Goal: Task Accomplishment & Management: Manage account settings

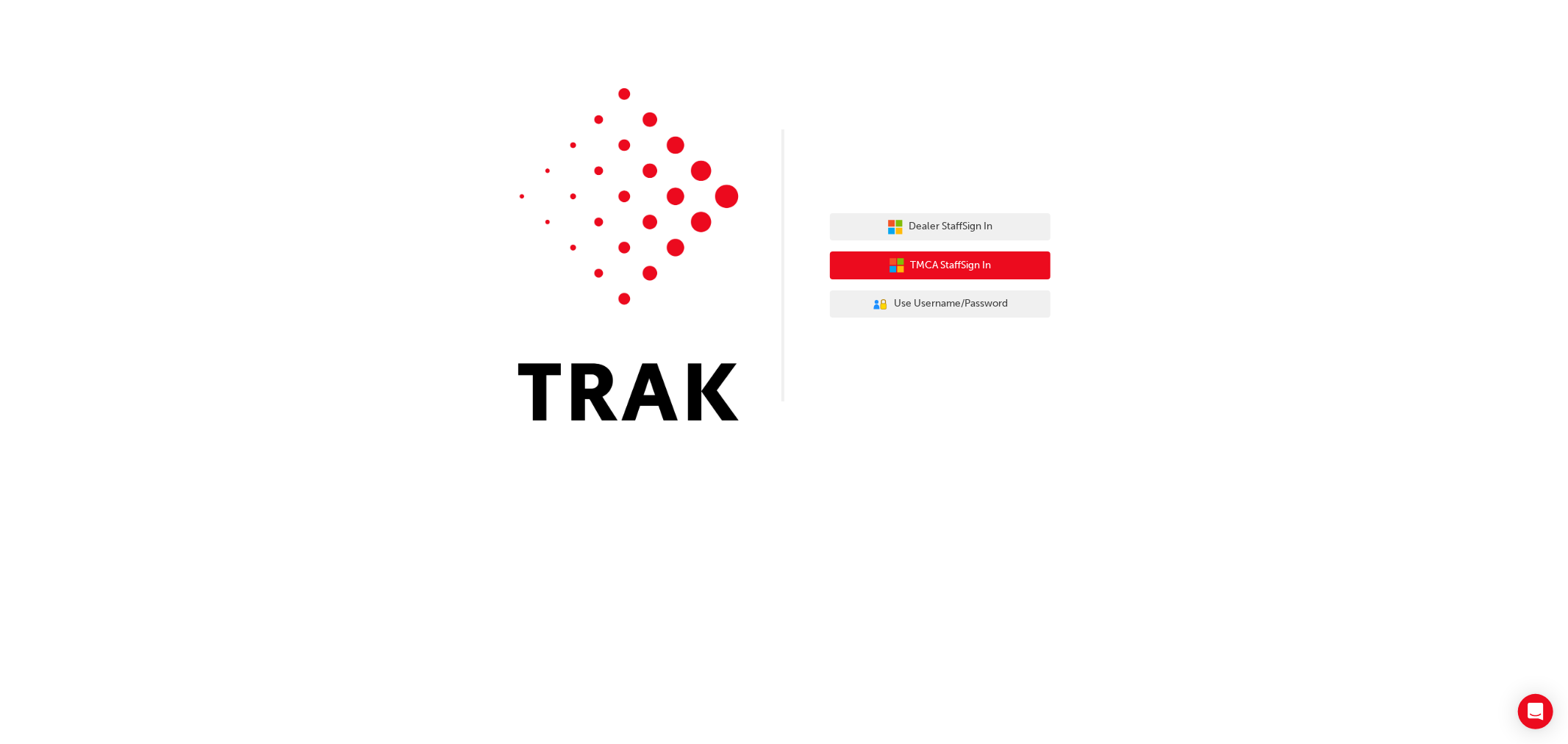
click at [927, 275] on button "TMCA Staff Sign In" at bounding box center [941, 266] width 220 height 28
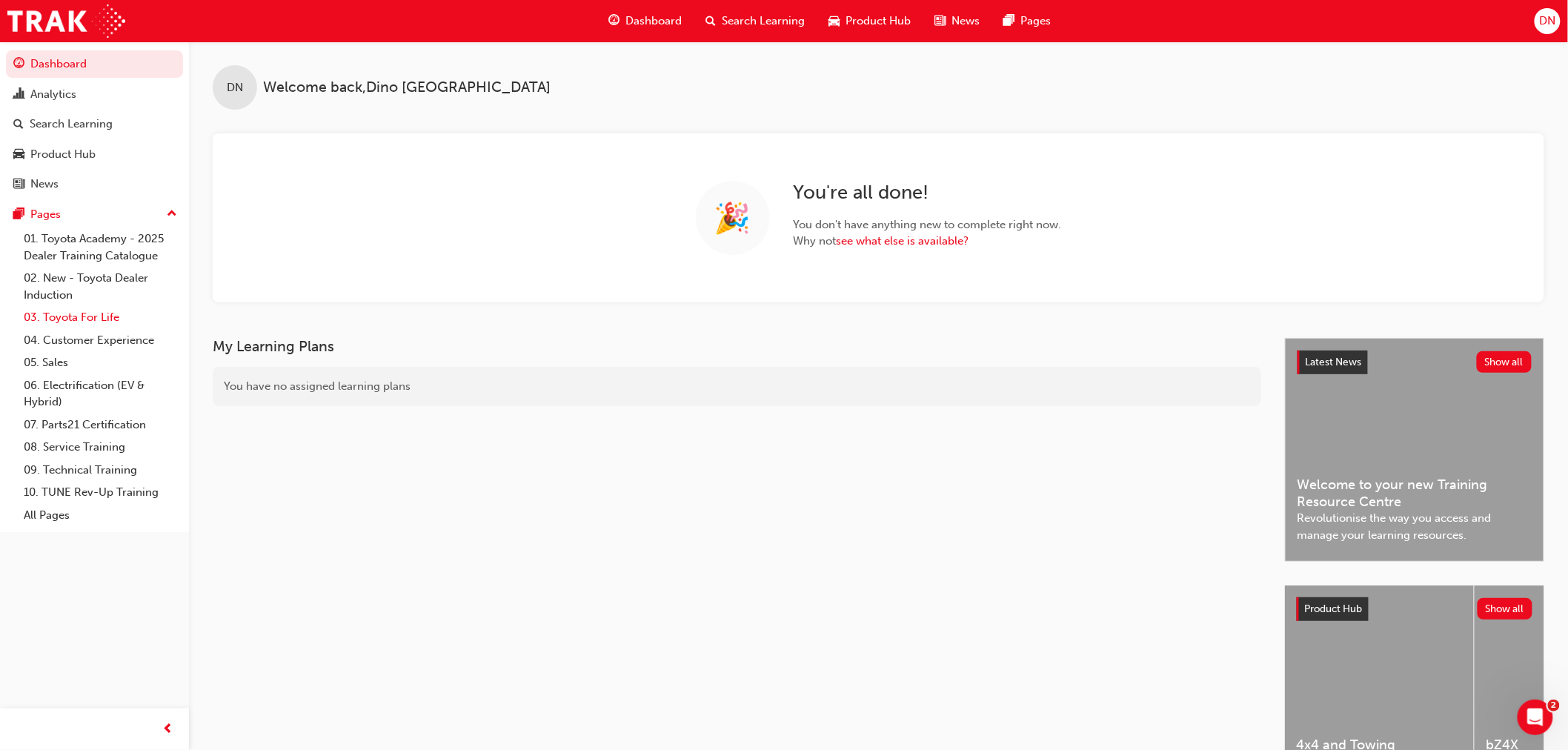
click at [92, 319] on link "03. Toyota For Life" at bounding box center [99, 317] width 165 height 23
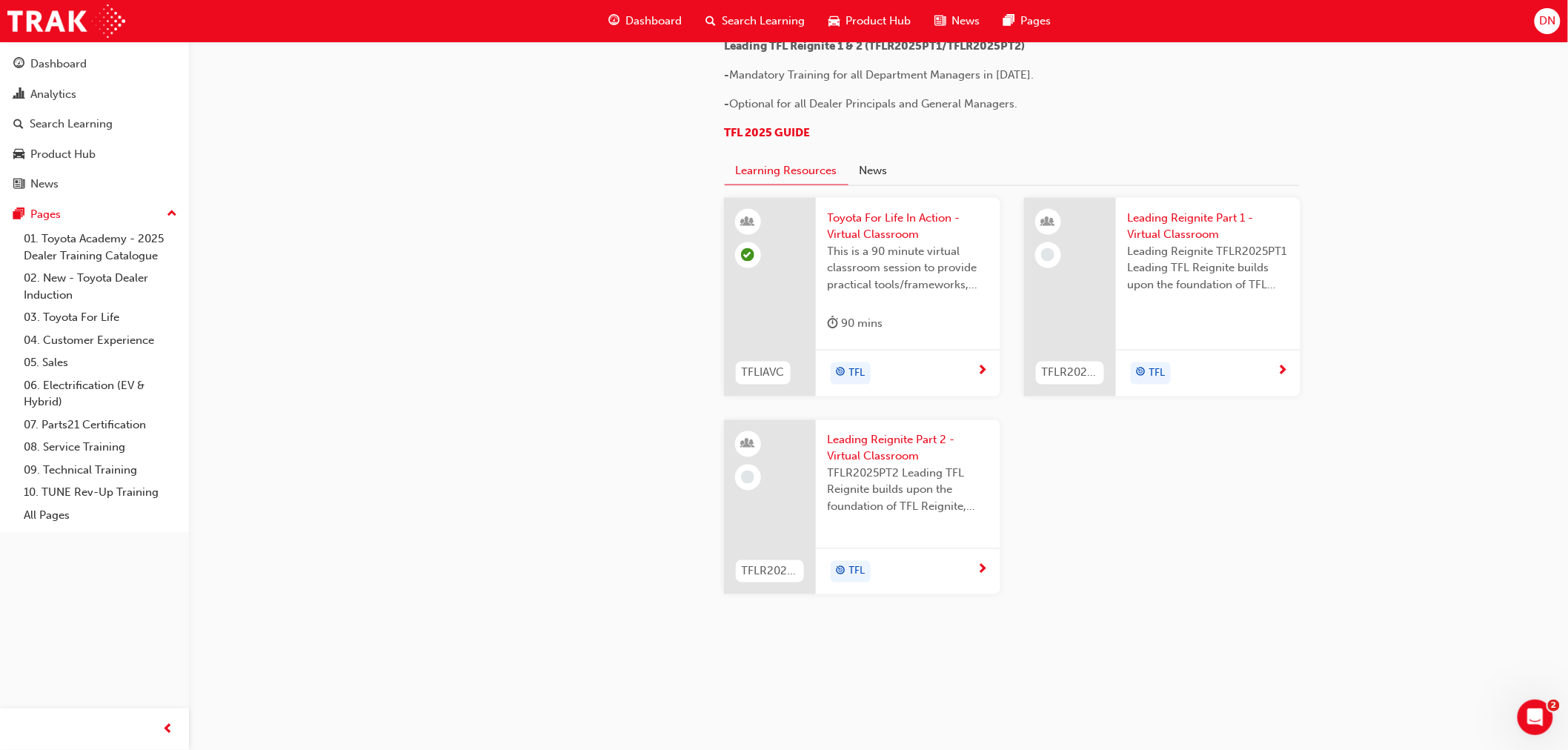
scroll to position [1399, 0]
click at [1203, 243] on span "Leading Reignite Part 1 - Virtual Classroom" at bounding box center [1208, 226] width 161 height 33
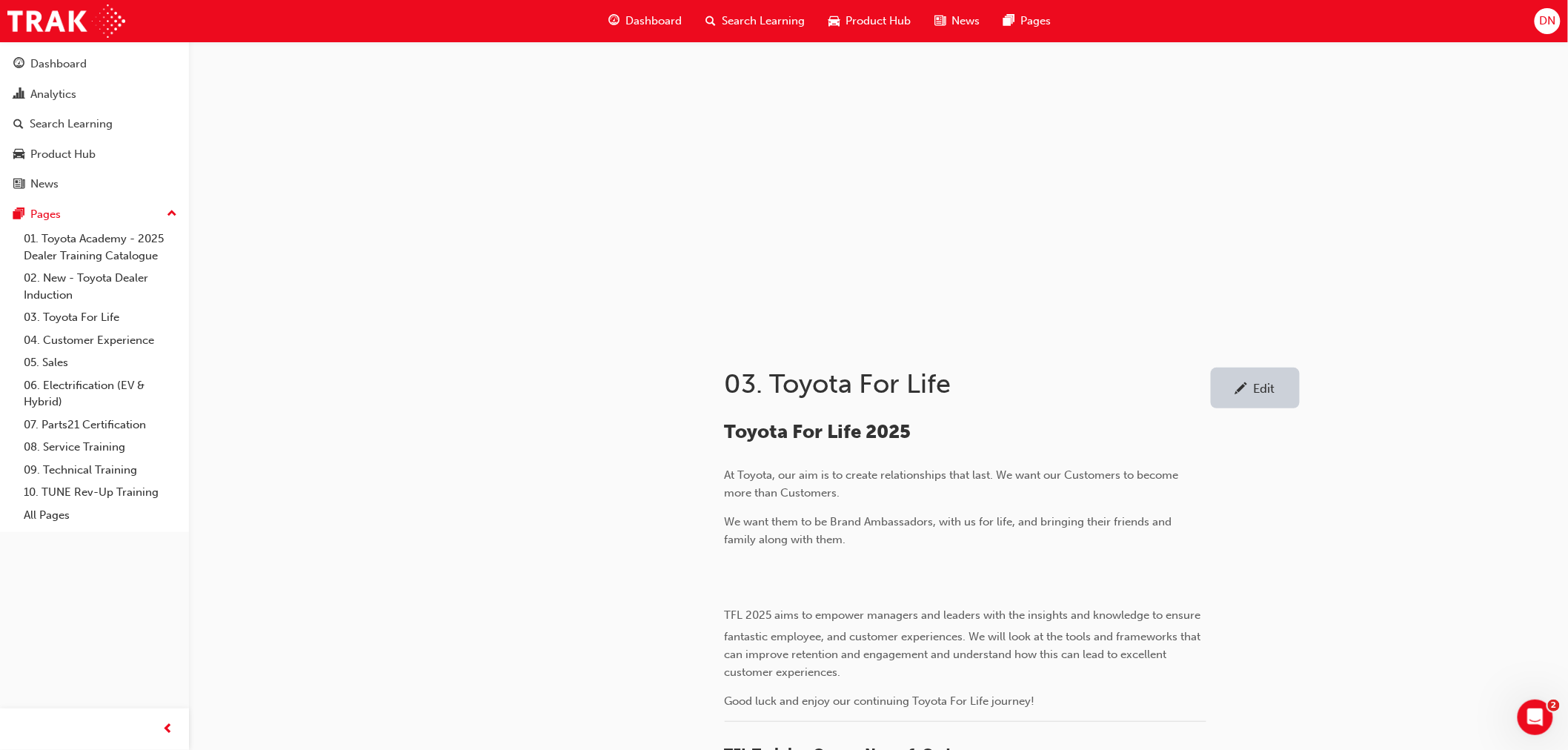
scroll to position [1399, 0]
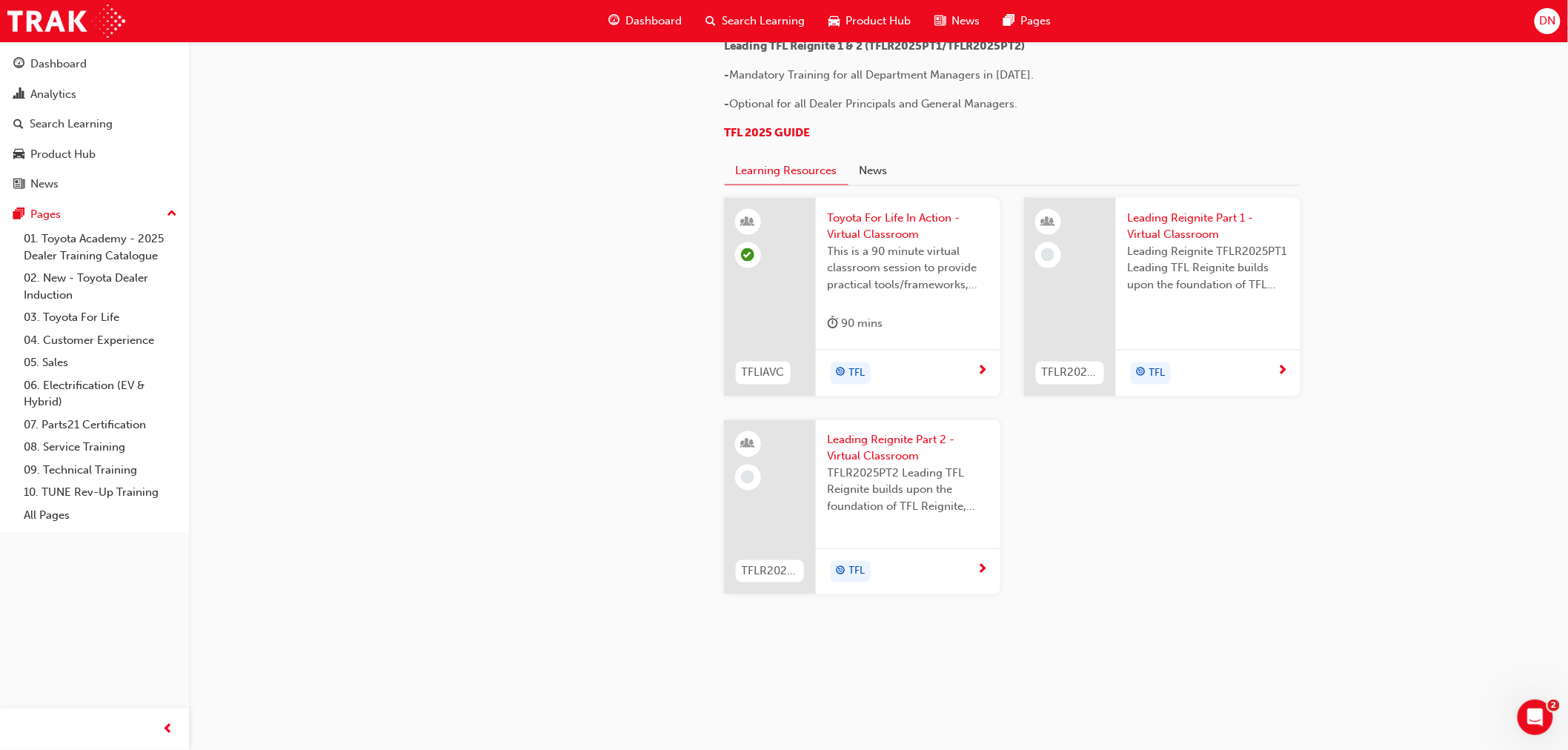
click at [922, 466] on span "Leading Reignite Part 2 - Virtual Classroom" at bounding box center [908, 448] width 161 height 33
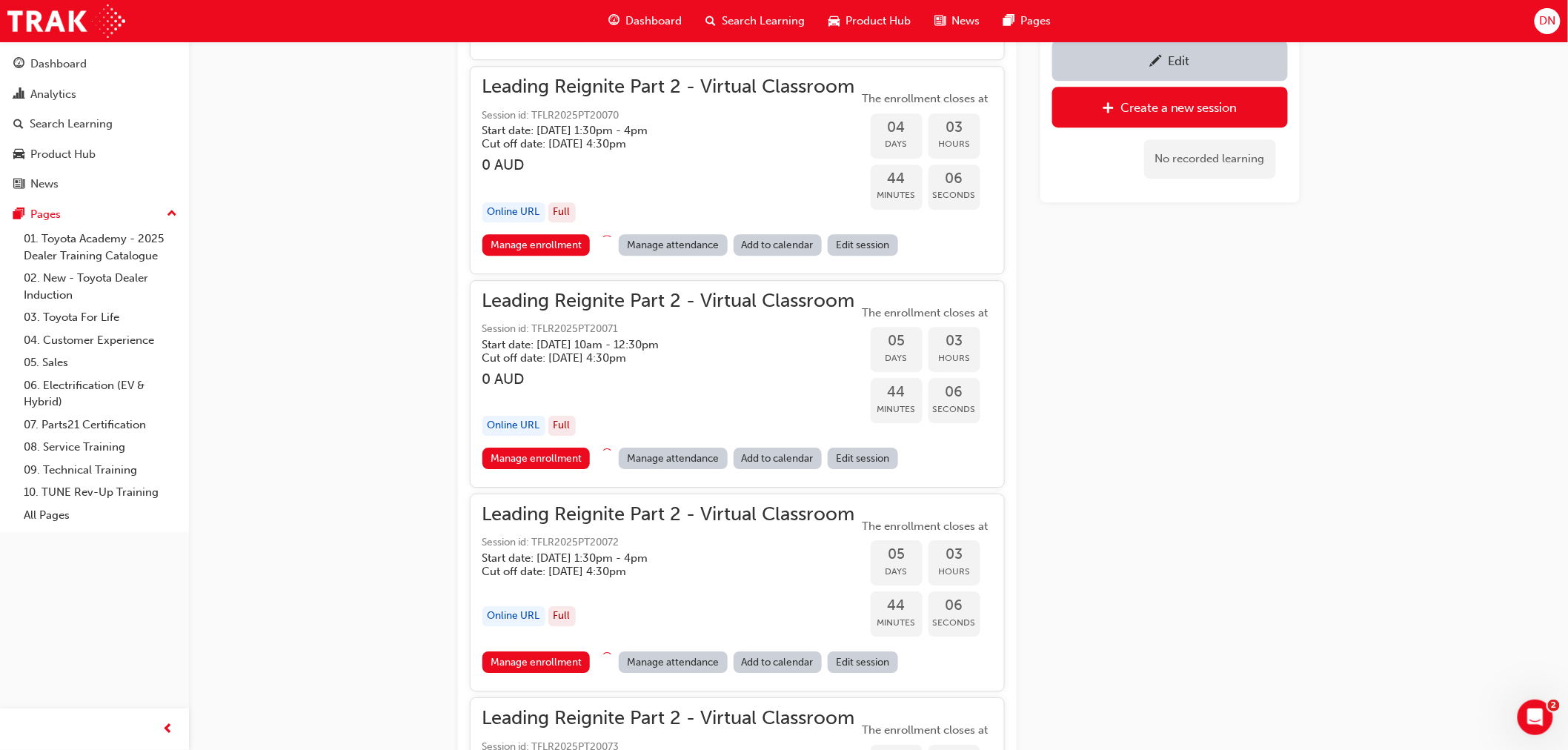
scroll to position [1811, 0]
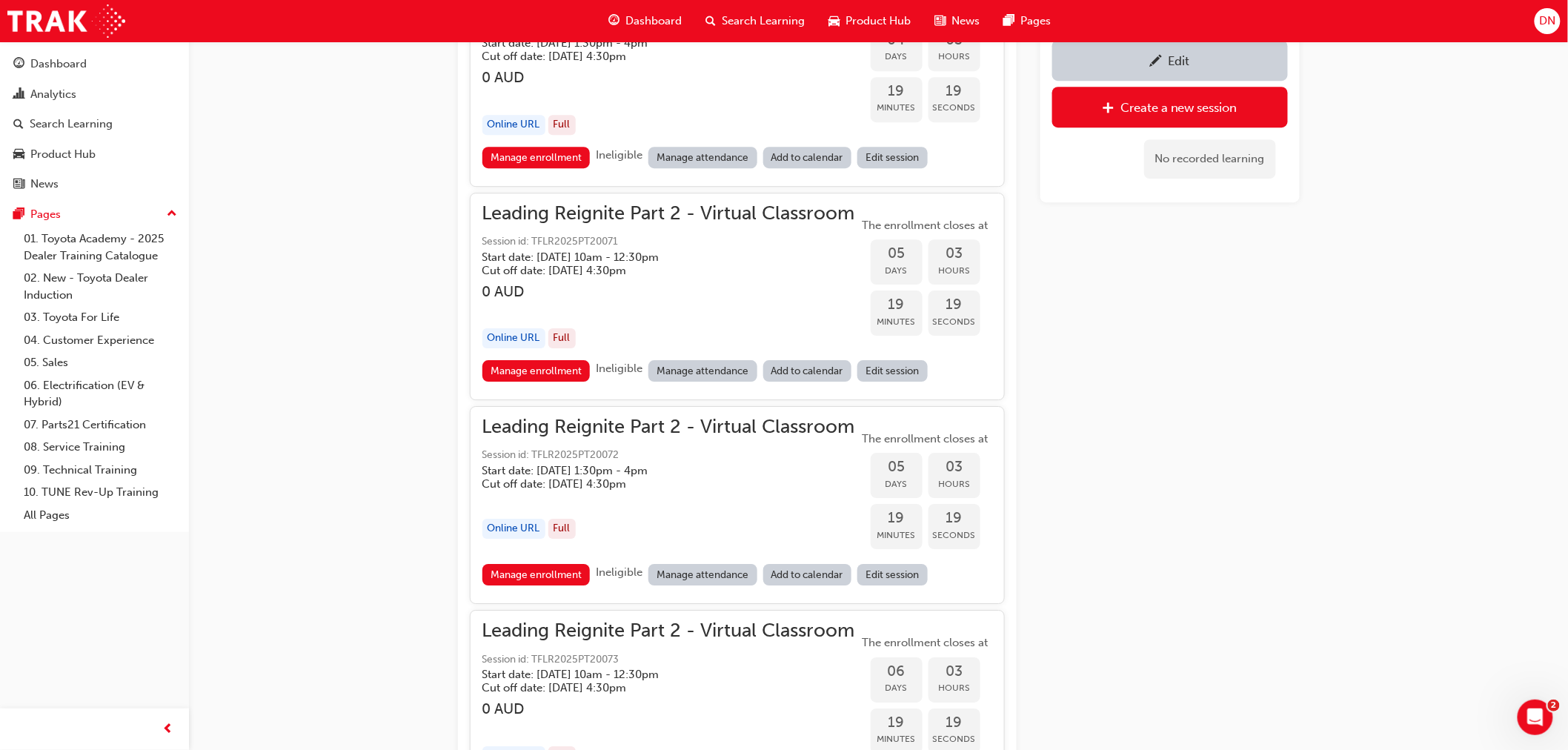
drag, startPoint x: 1086, startPoint y: 343, endPoint x: 1173, endPoint y: 352, distance: 87.5
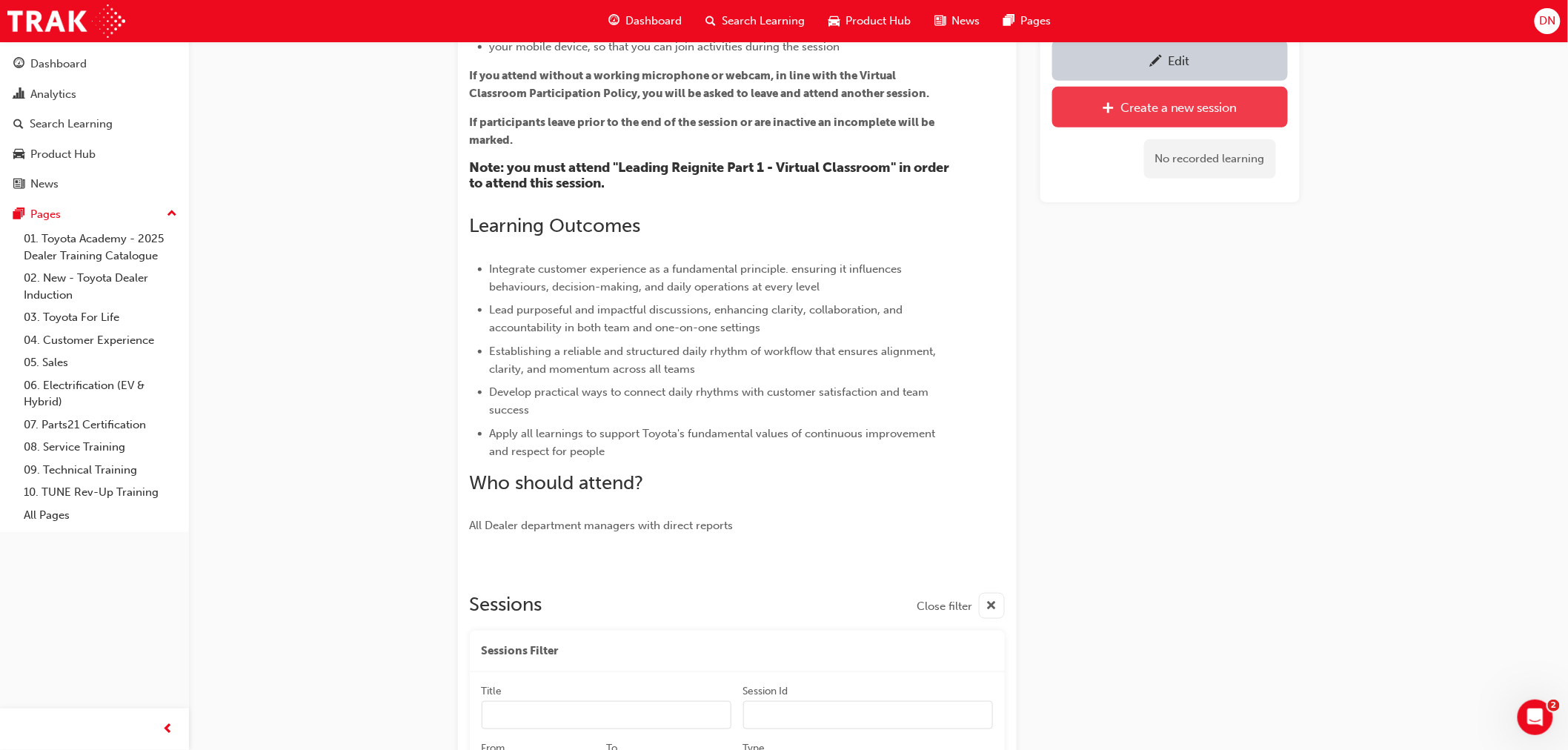
scroll to position [0, 0]
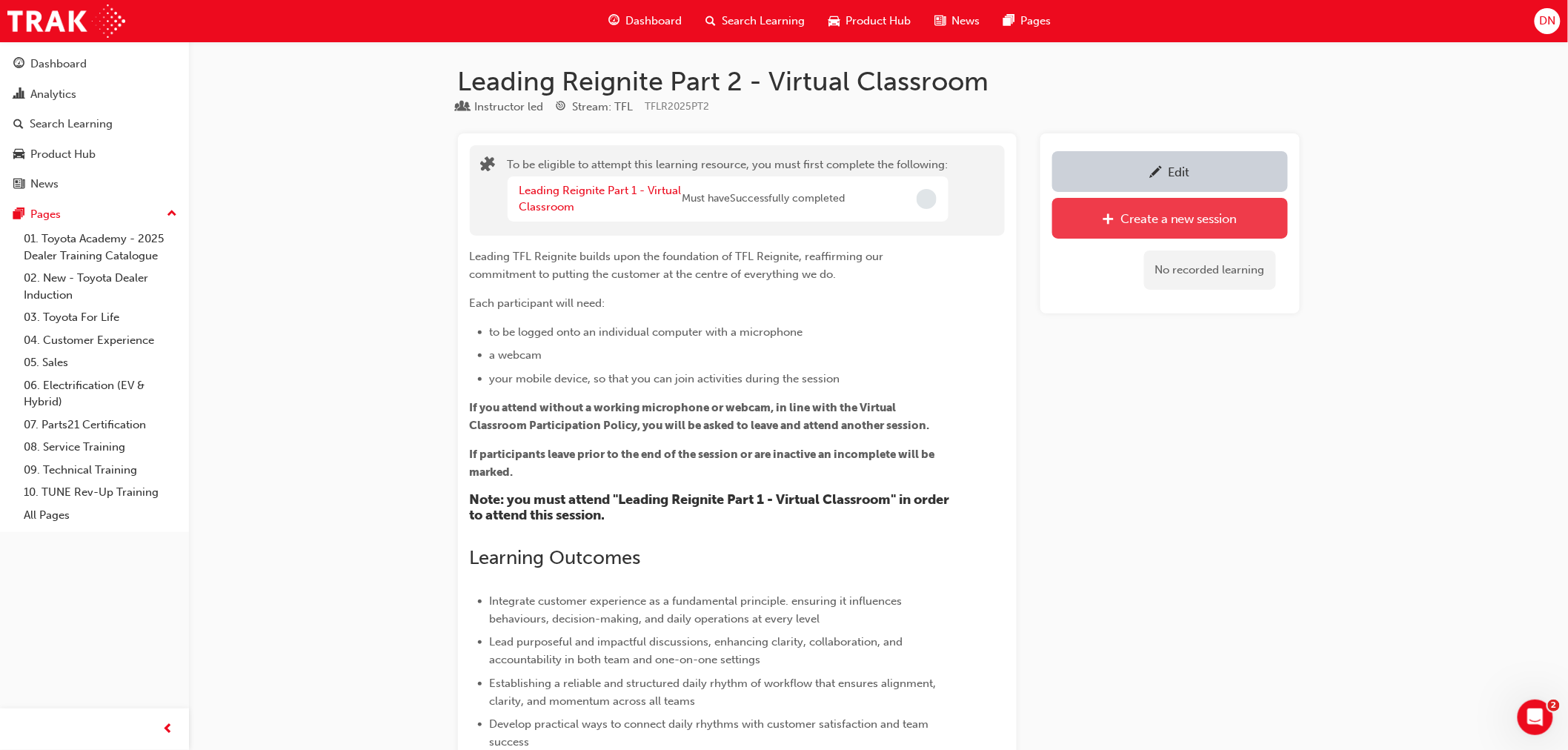
drag, startPoint x: 1188, startPoint y: 354, endPoint x: 1199, endPoint y: 105, distance: 249.2
click at [737, 74] on h1 "Leading Reignite Part 2 - Virtual Classroom" at bounding box center [879, 81] width 842 height 32
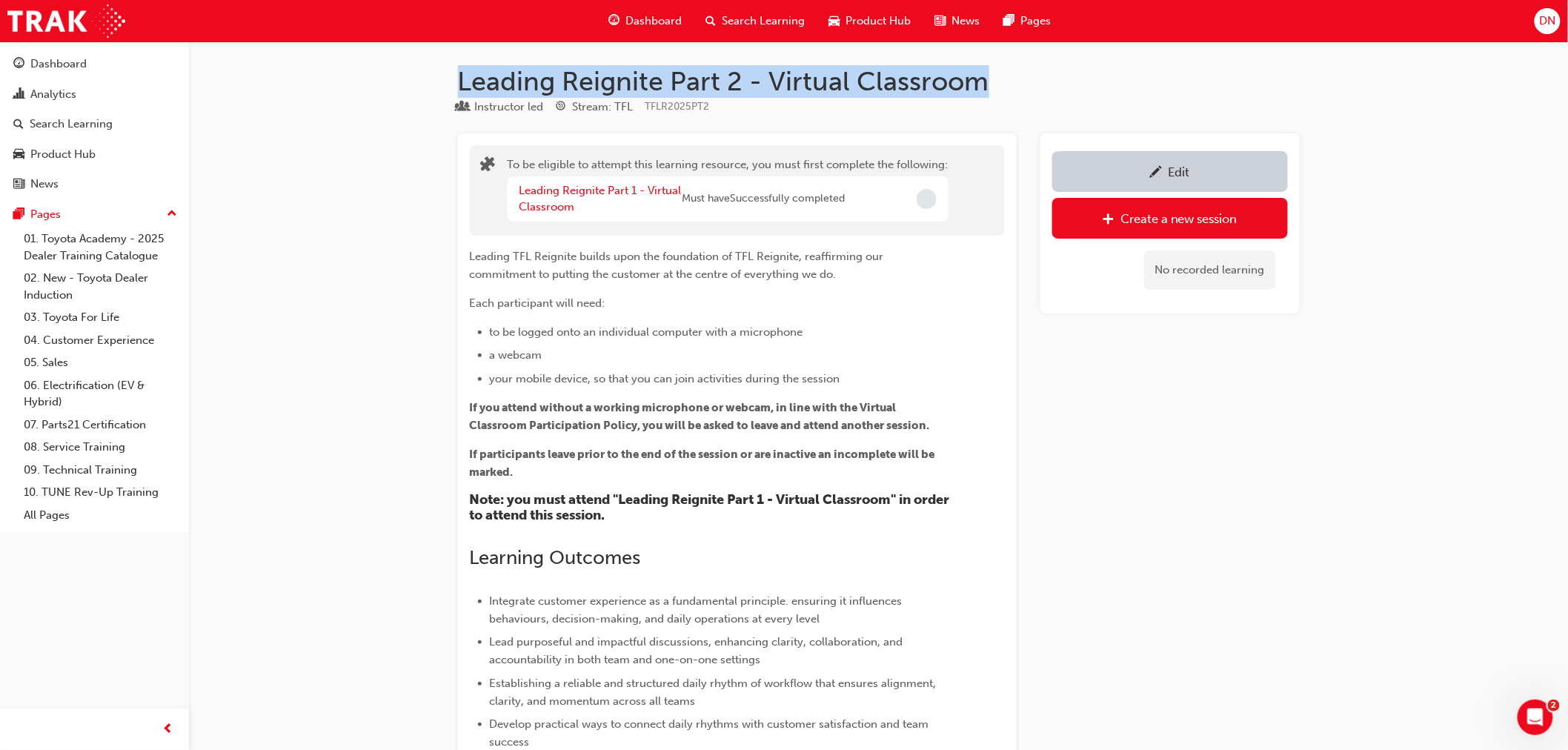
click at [737, 74] on h1 "Leading Reignite Part 2 - Virtual Classroom" at bounding box center [879, 81] width 842 height 32
copy h1 "Leading Reignite Part 2 - Virtual Classroom"
click at [57, 450] on link "08. Service Training" at bounding box center [99, 448] width 165 height 23
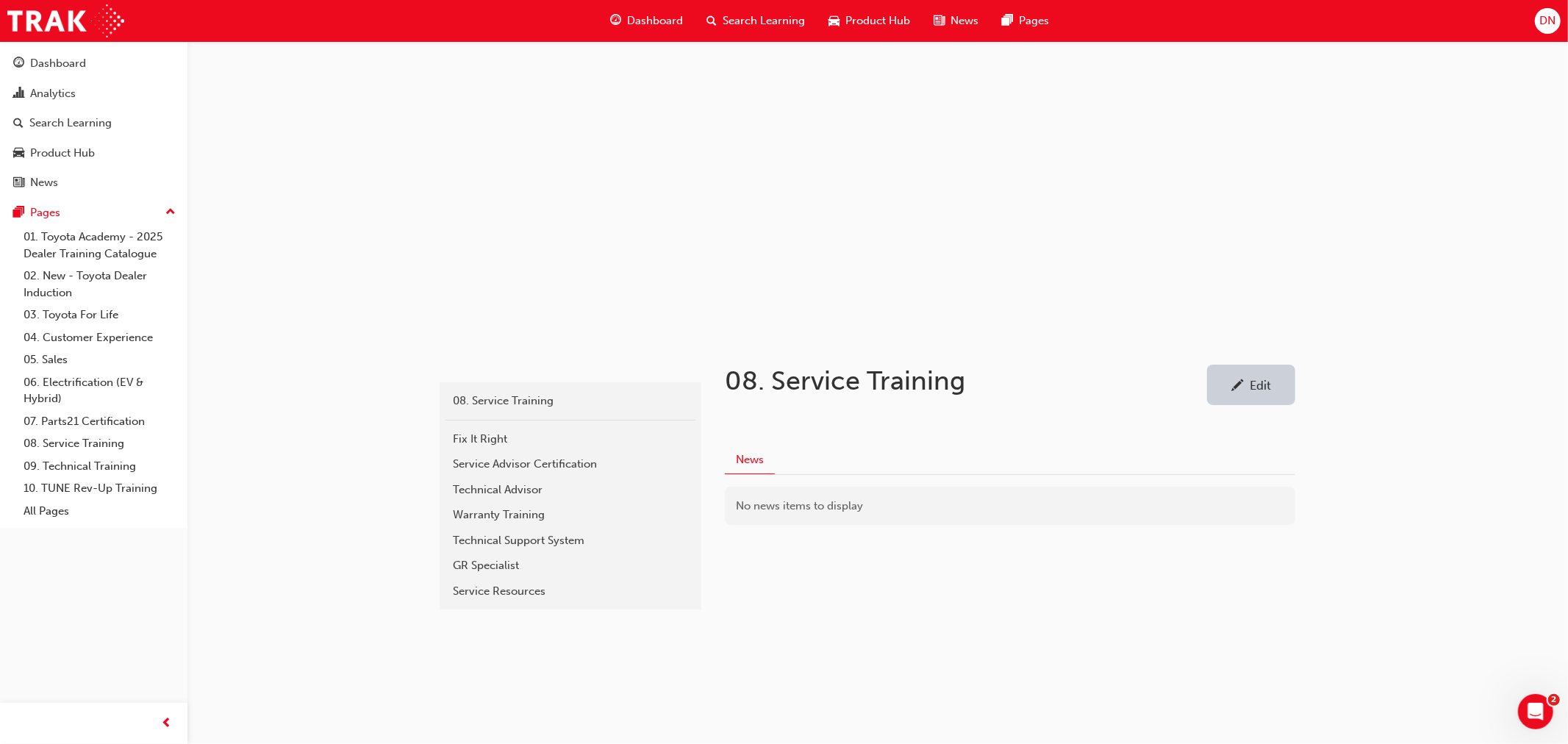
click at [751, 23] on span "Search Learning" at bounding box center [764, 21] width 82 height 17
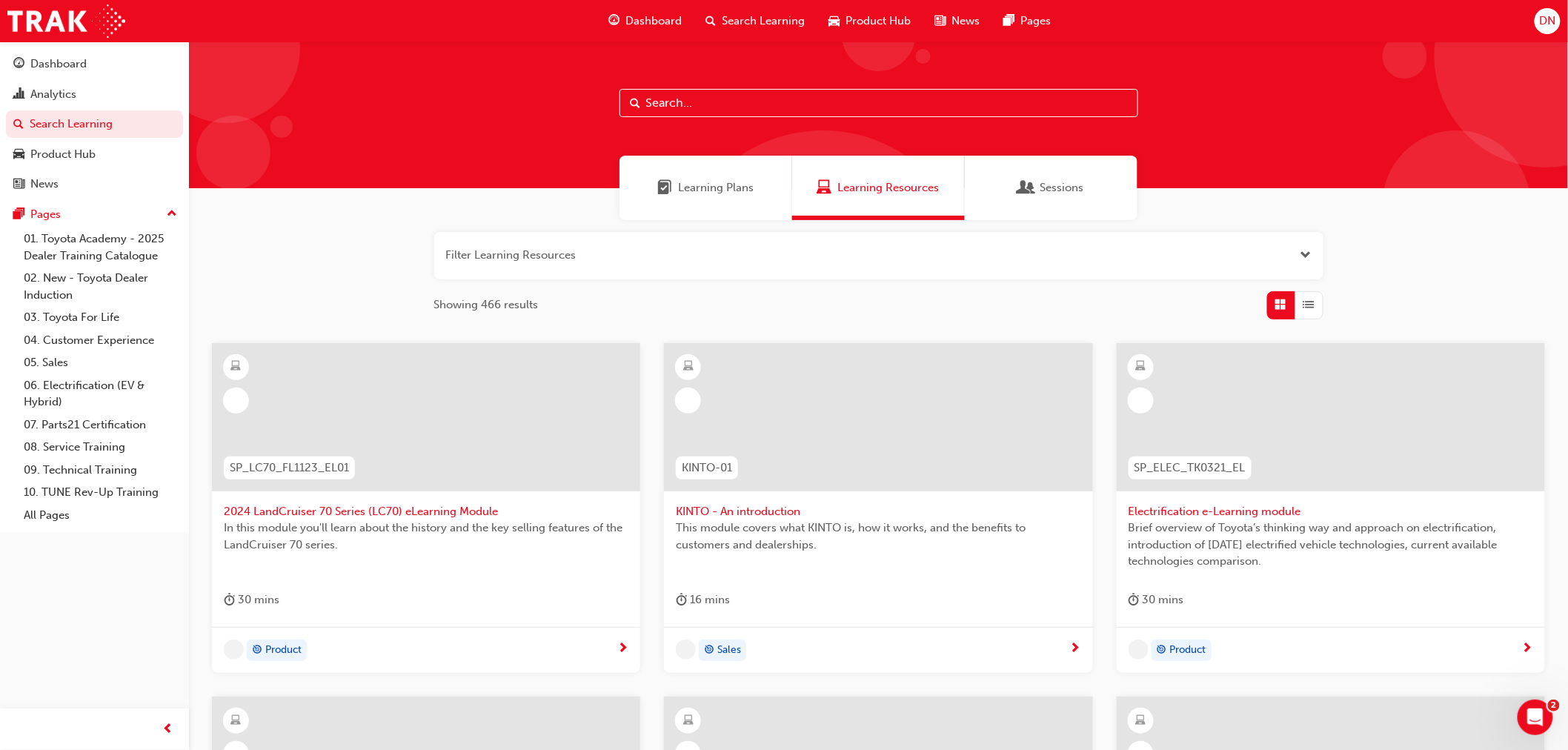
click at [732, 106] on input "text" at bounding box center [879, 103] width 519 height 28
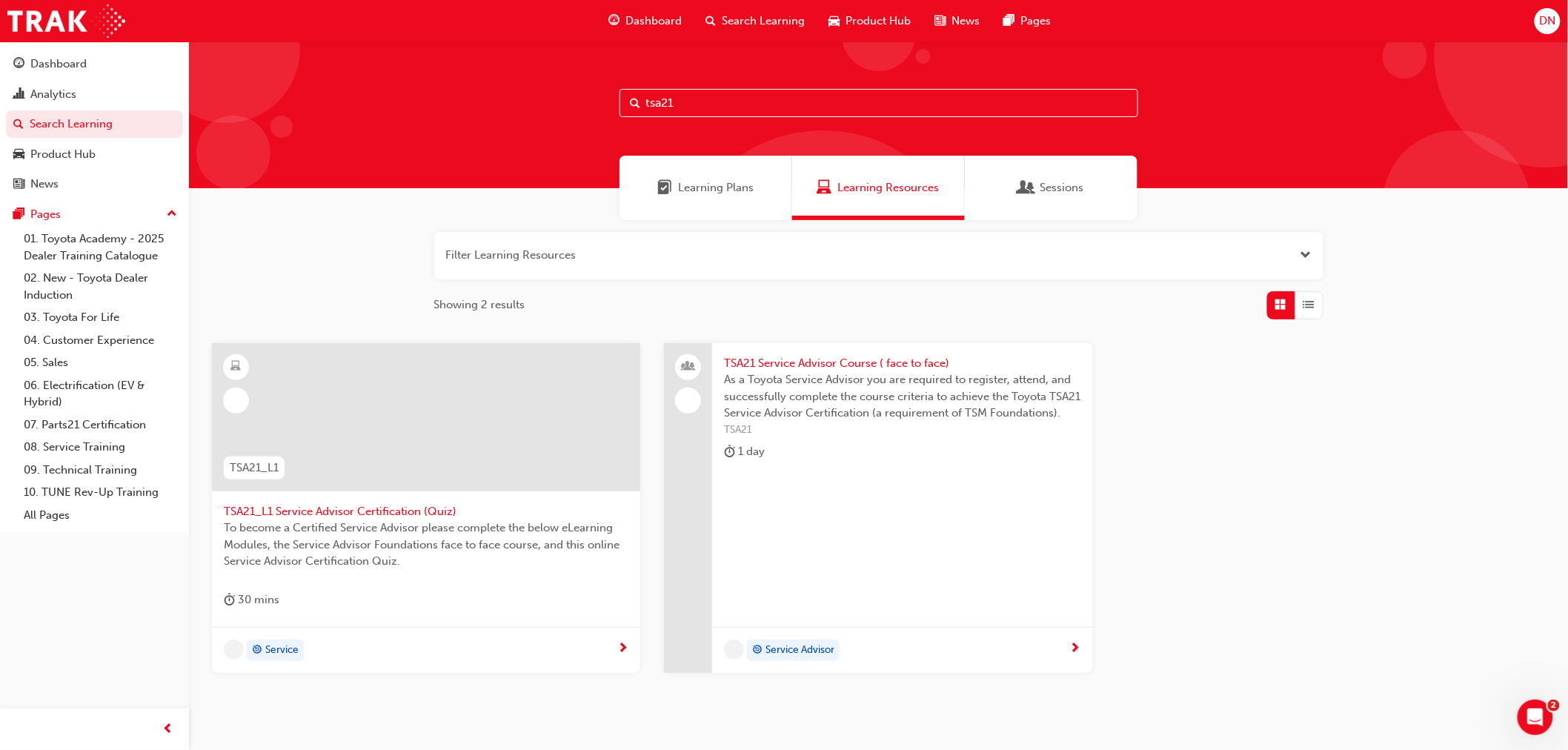
type input "tsa21"
click at [811, 366] on span "TSA21 Service Advisor Course ( face to face)" at bounding box center [903, 363] width 356 height 17
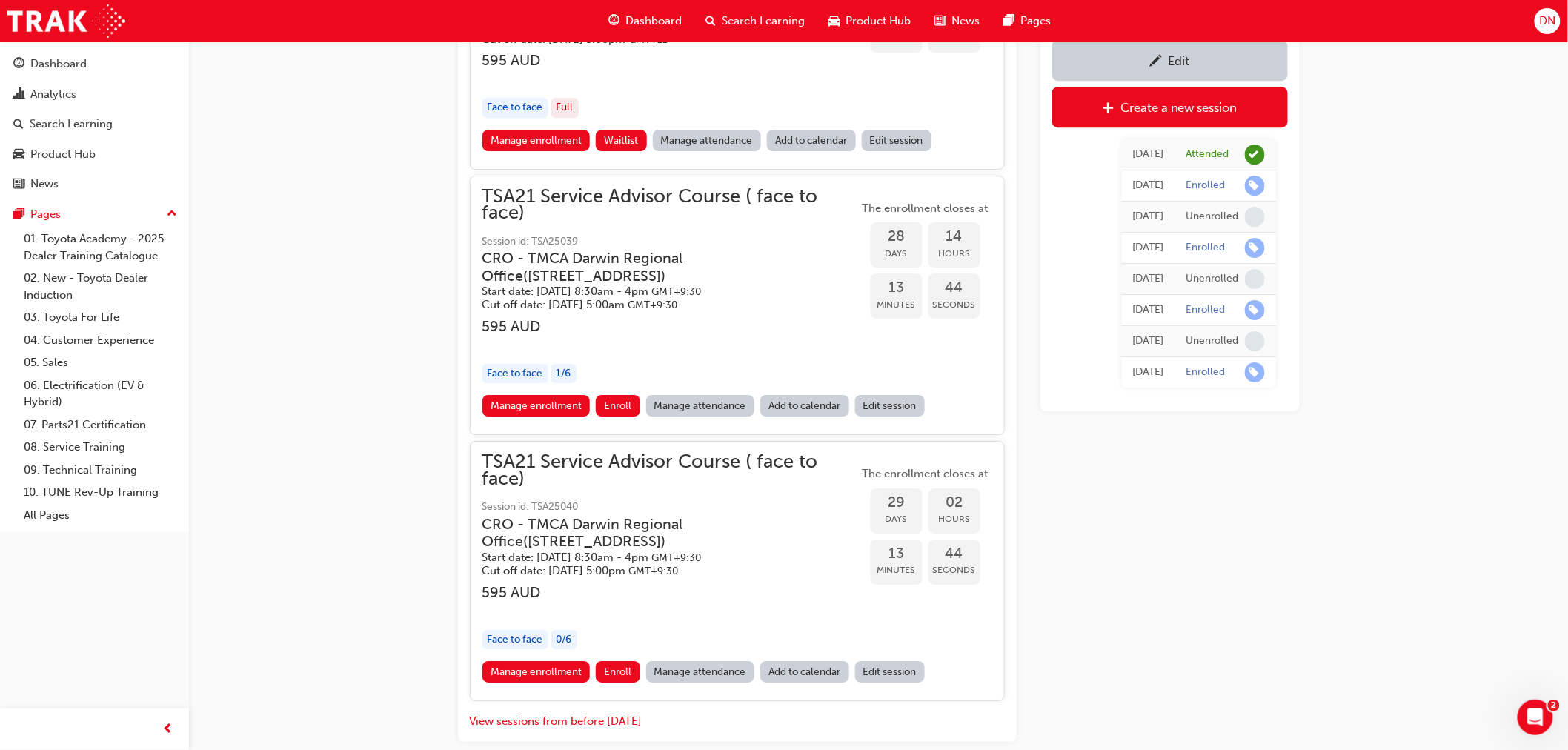
scroll to position [2012, 0]
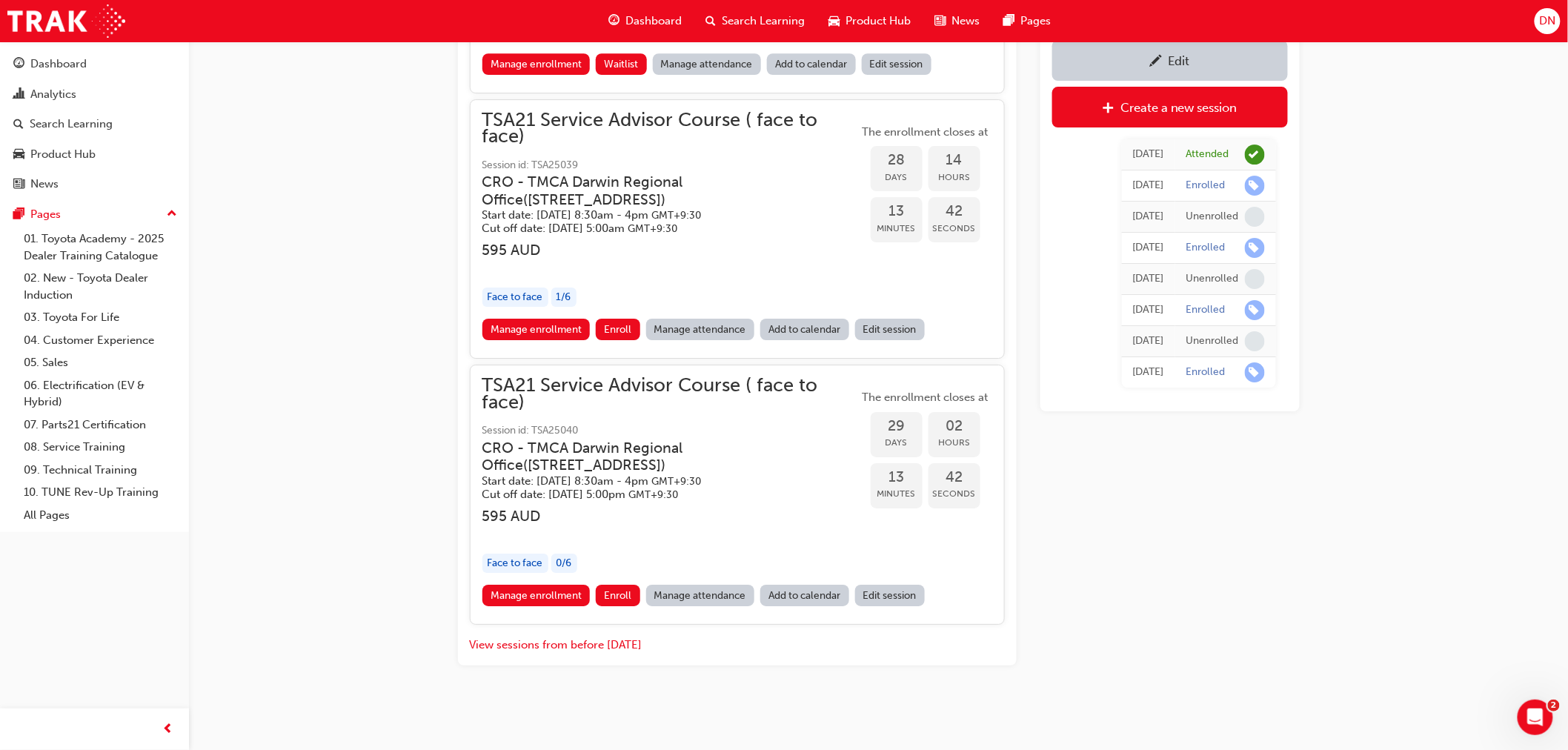
click at [660, 468] on h3 "CRO - TMCA Darwin Regional Office ( [STREET_ADDRESS] )" at bounding box center [659, 457] width 353 height 35
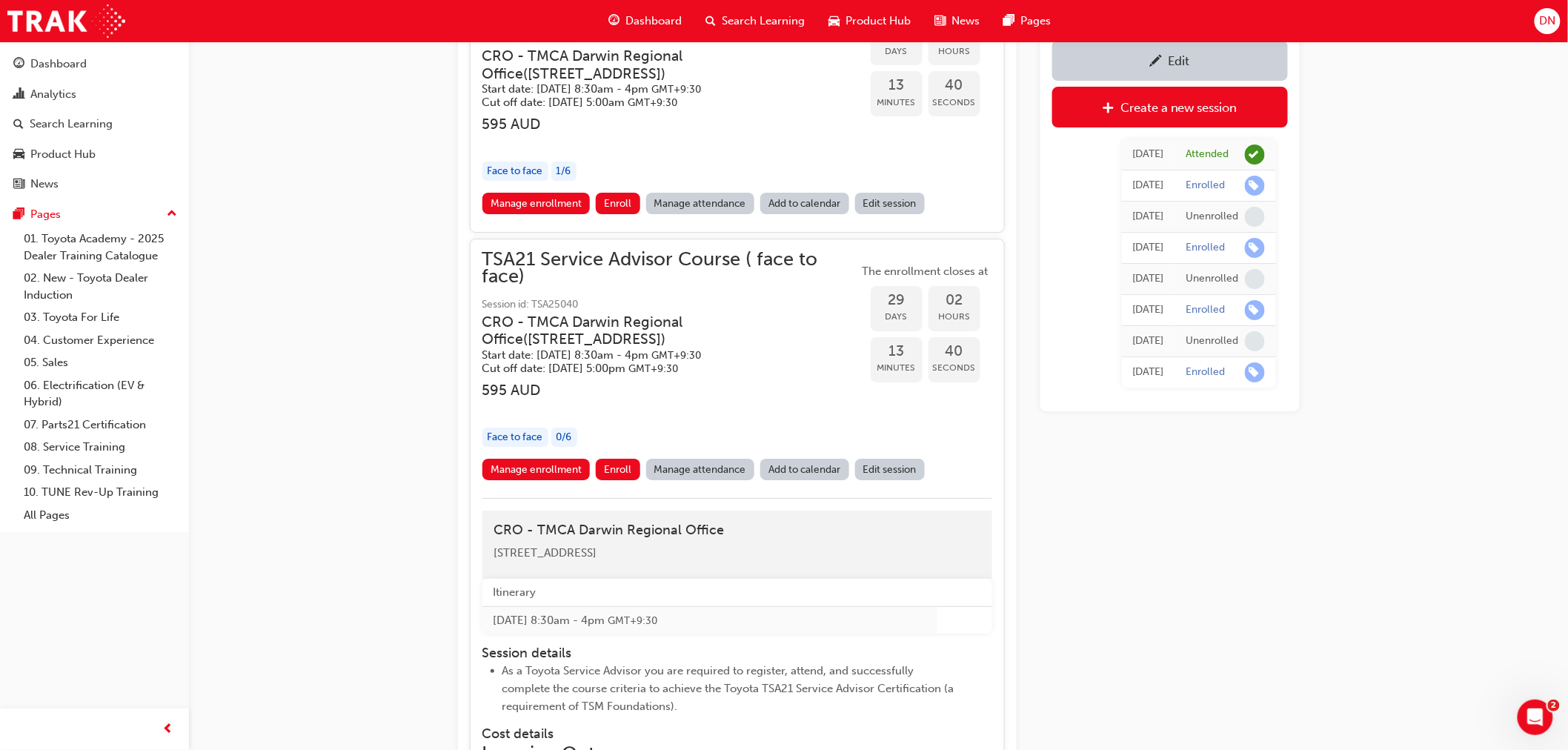
scroll to position [2424, 0]
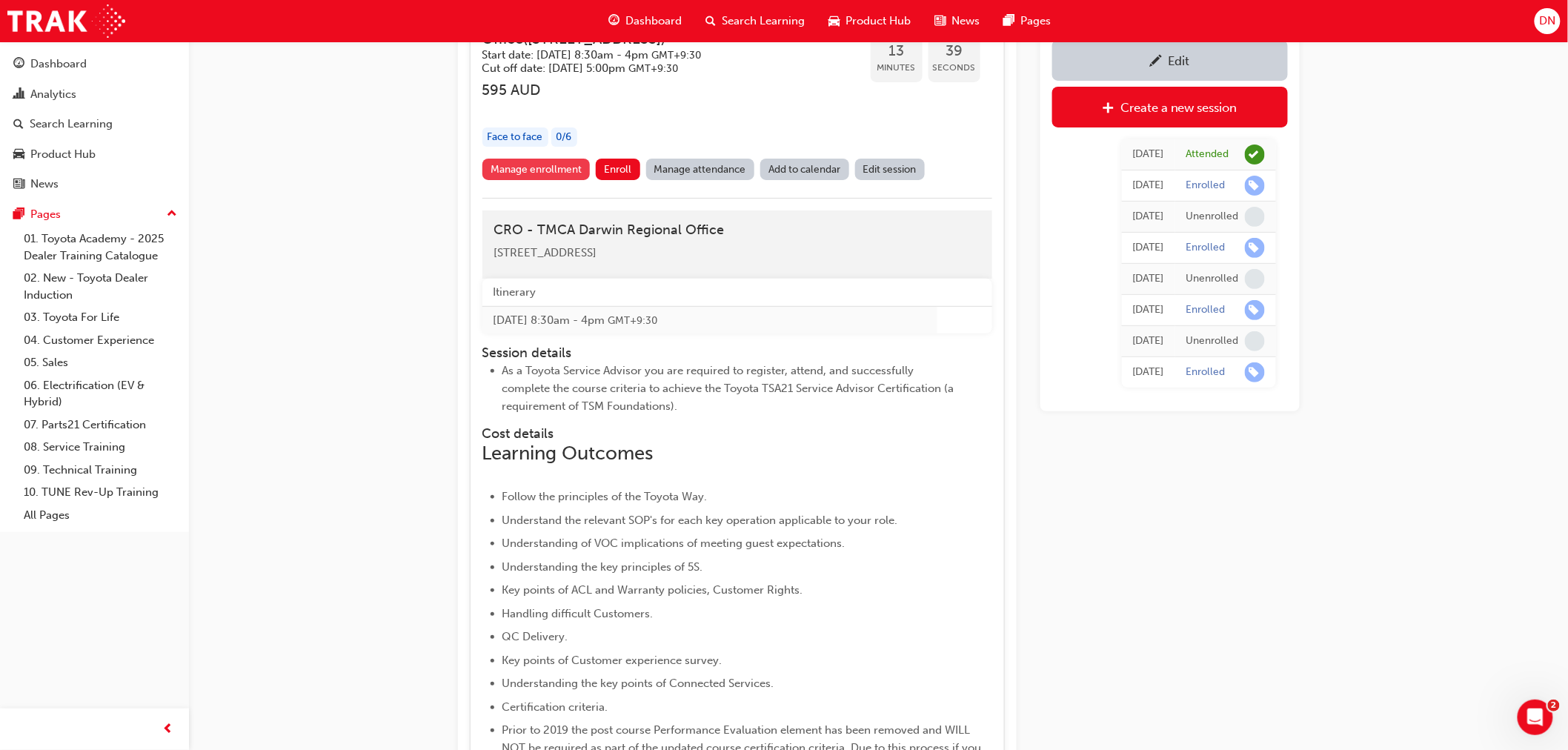
click at [537, 180] on link "Manage enrollment" at bounding box center [536, 169] width 109 height 22
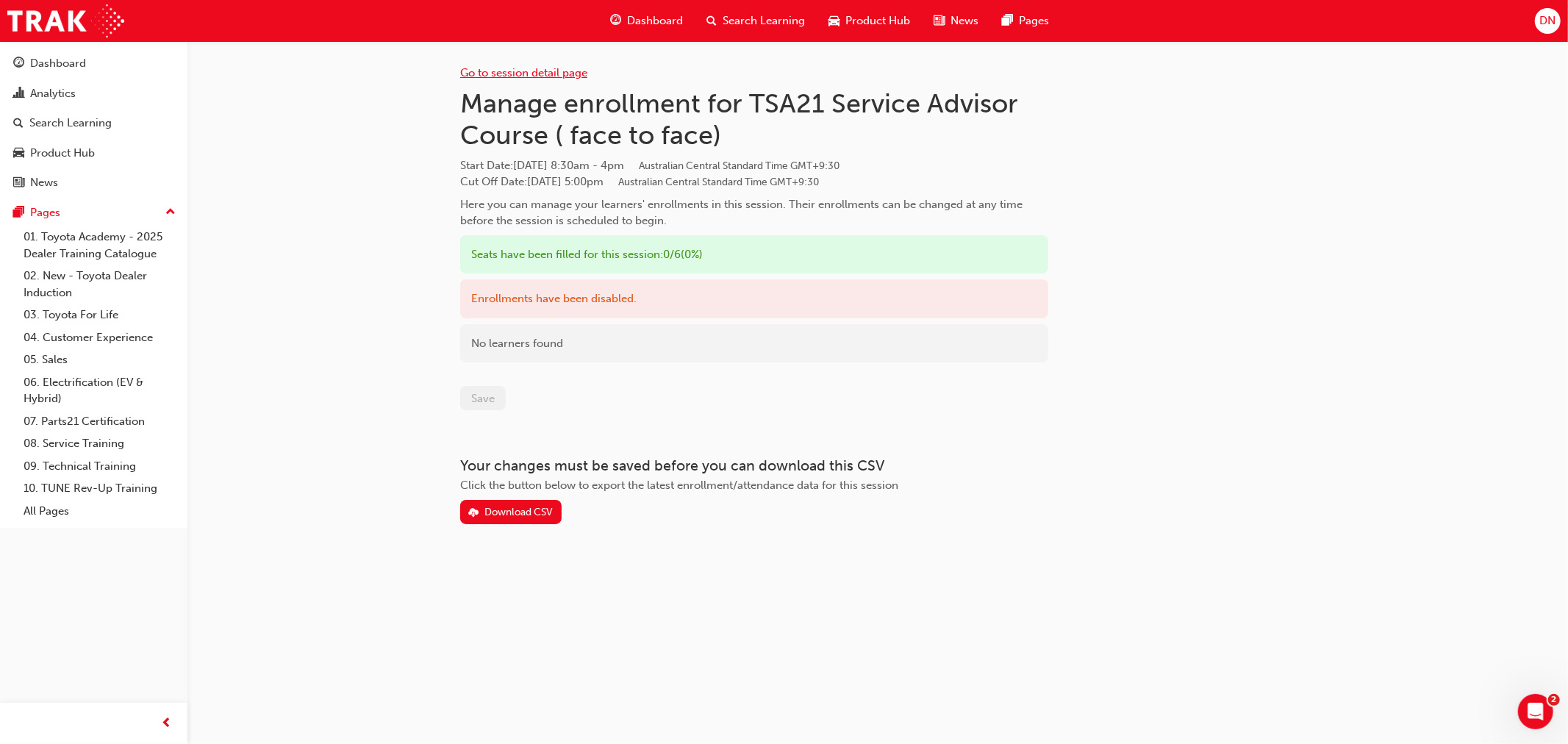
click at [534, 77] on link "Go to session detail page" at bounding box center [524, 72] width 127 height 13
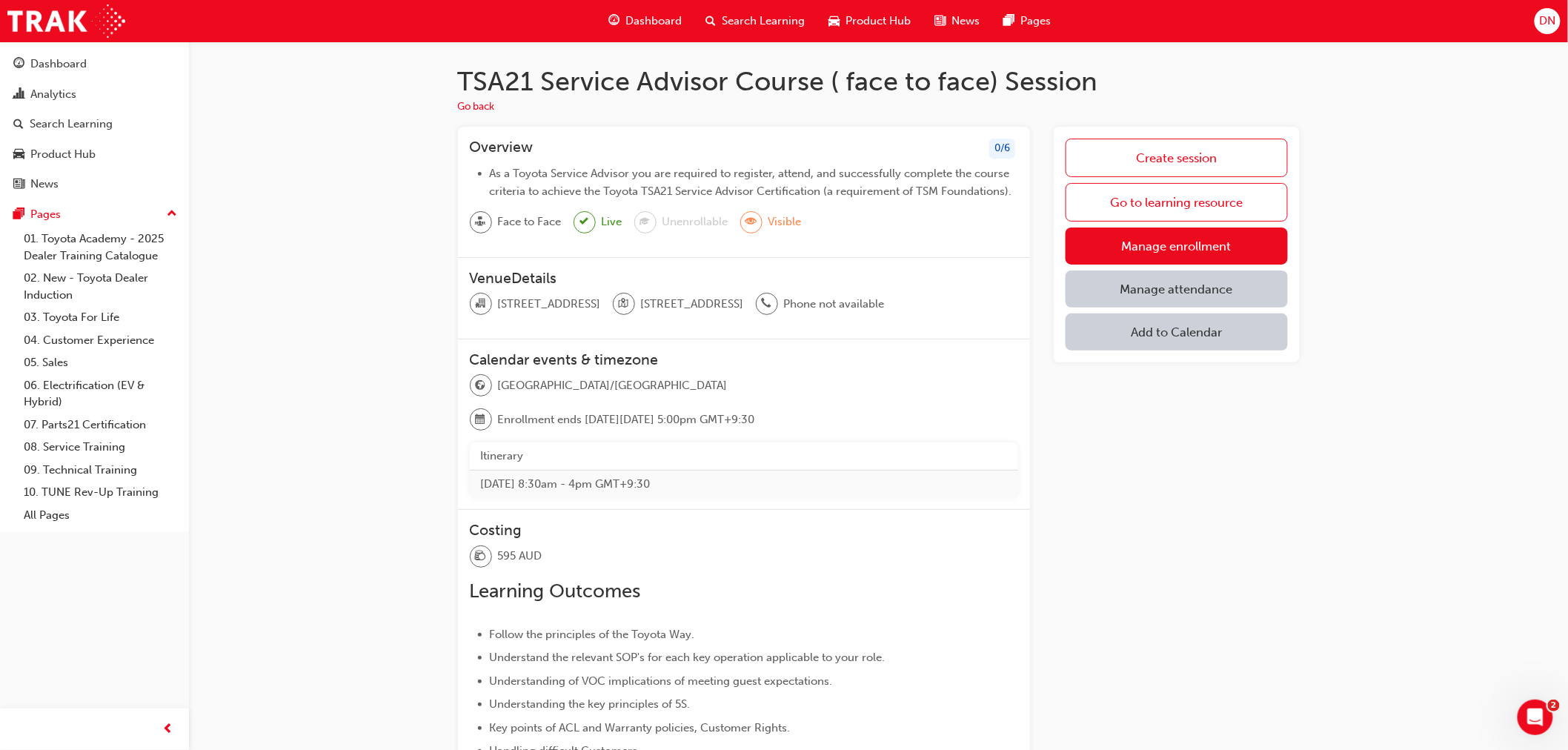
click at [662, 217] on span "Unenrollable" at bounding box center [695, 222] width 66 height 17
click at [1138, 252] on link "Manage enrollment" at bounding box center [1176, 246] width 221 height 37
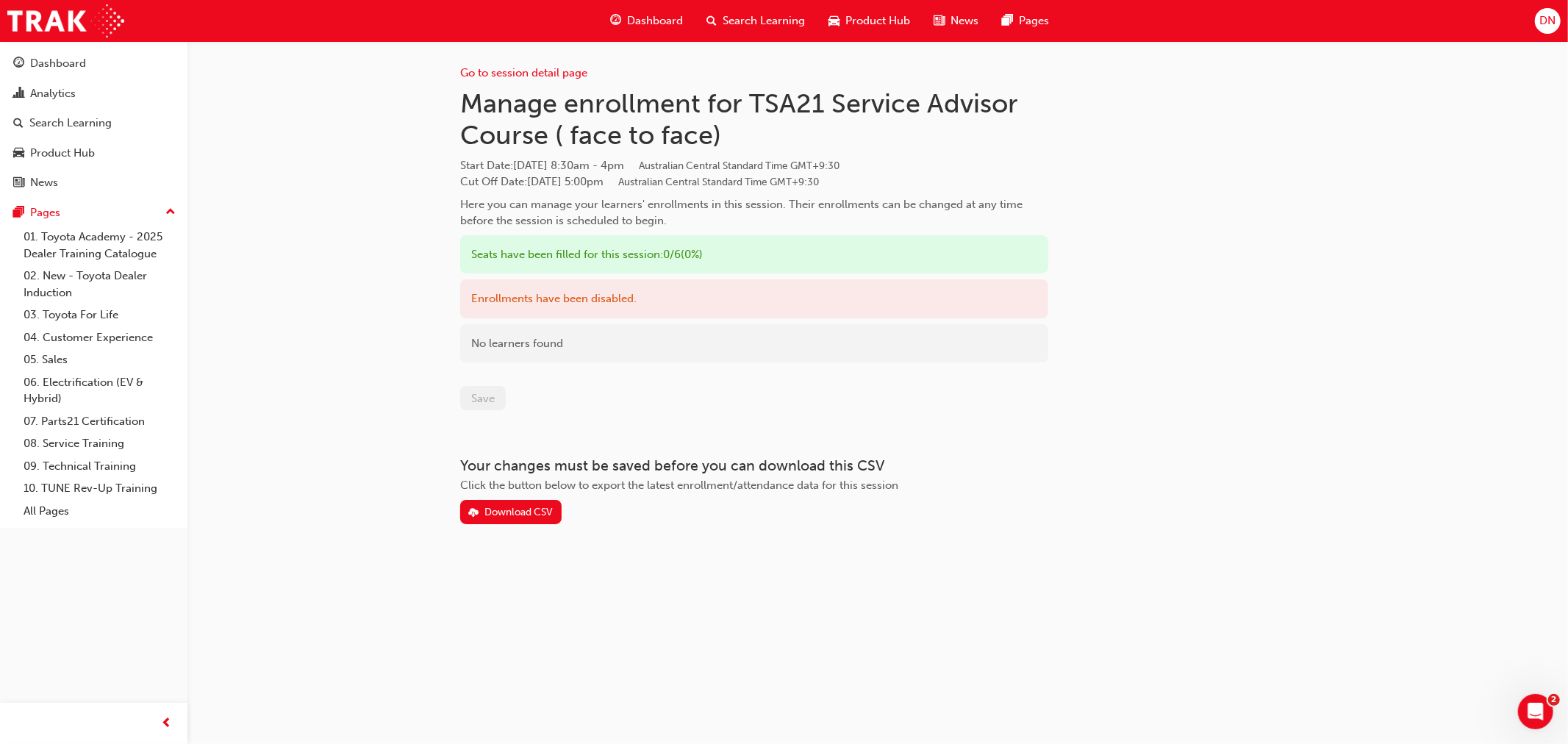
click at [588, 303] on div "Enrollments have been disabled." at bounding box center [754, 298] width 588 height 39
click at [513, 67] on link "Go to session detail page" at bounding box center [524, 72] width 127 height 13
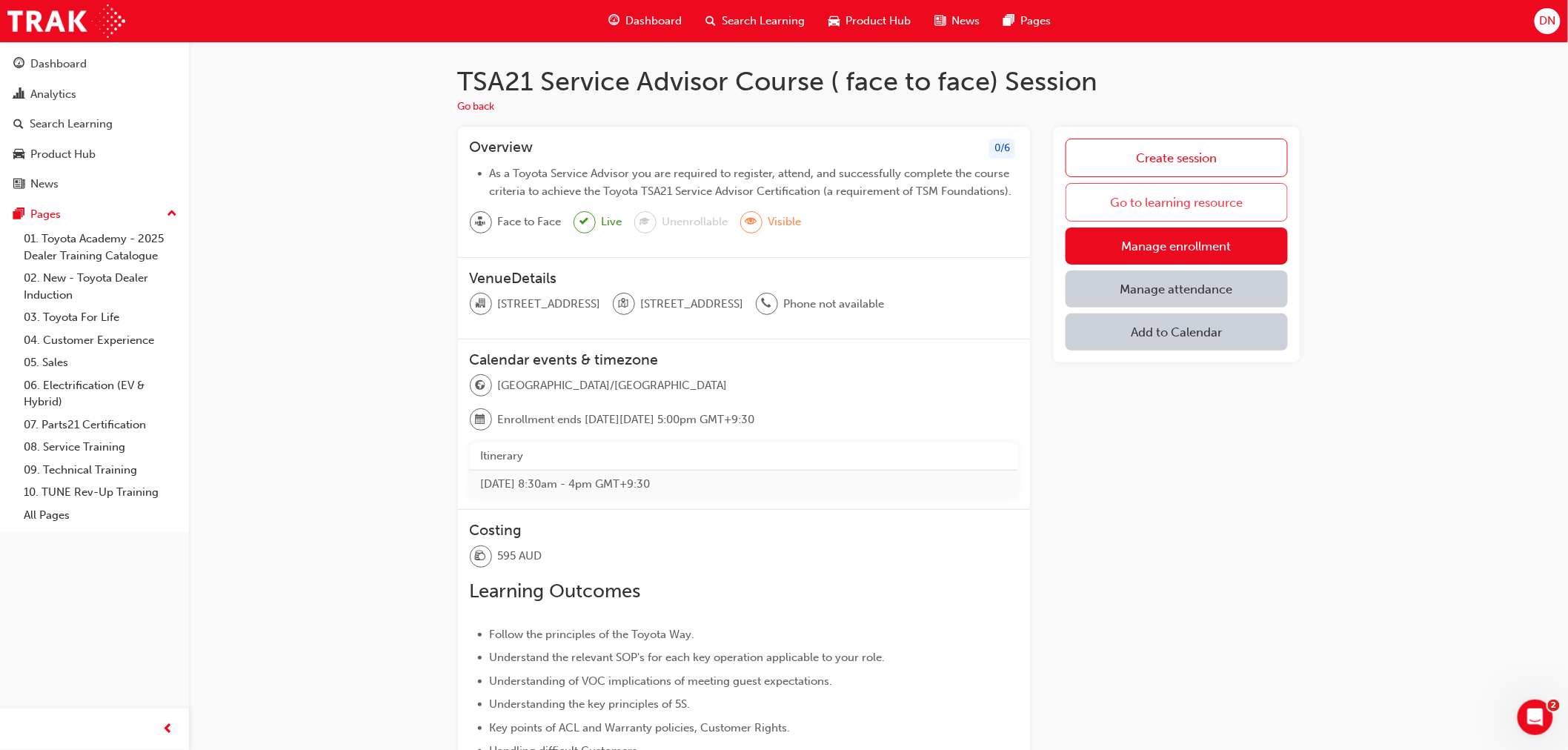
click at [1135, 202] on link "Go to learning resource" at bounding box center [1176, 202] width 221 height 38
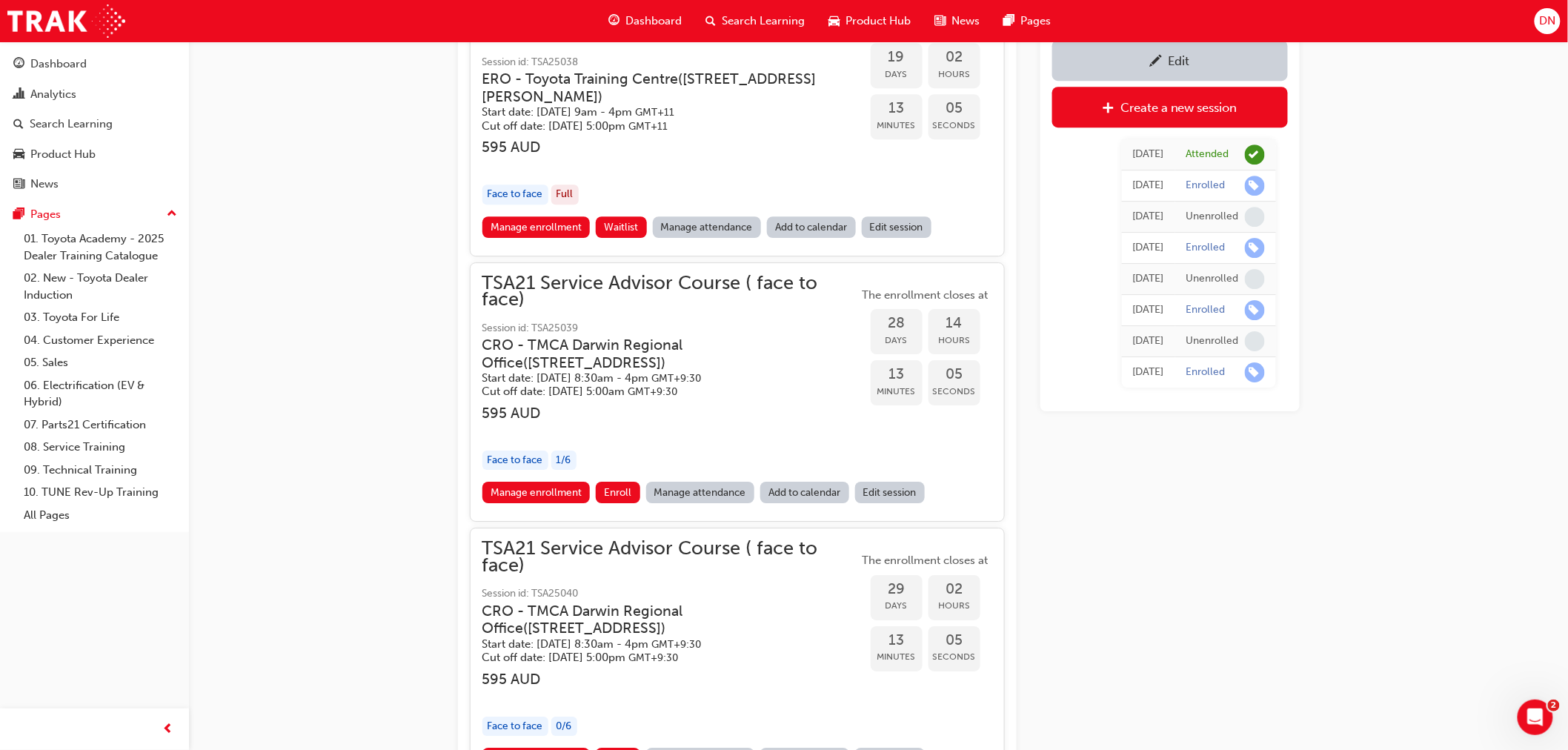
scroll to position [2012, 0]
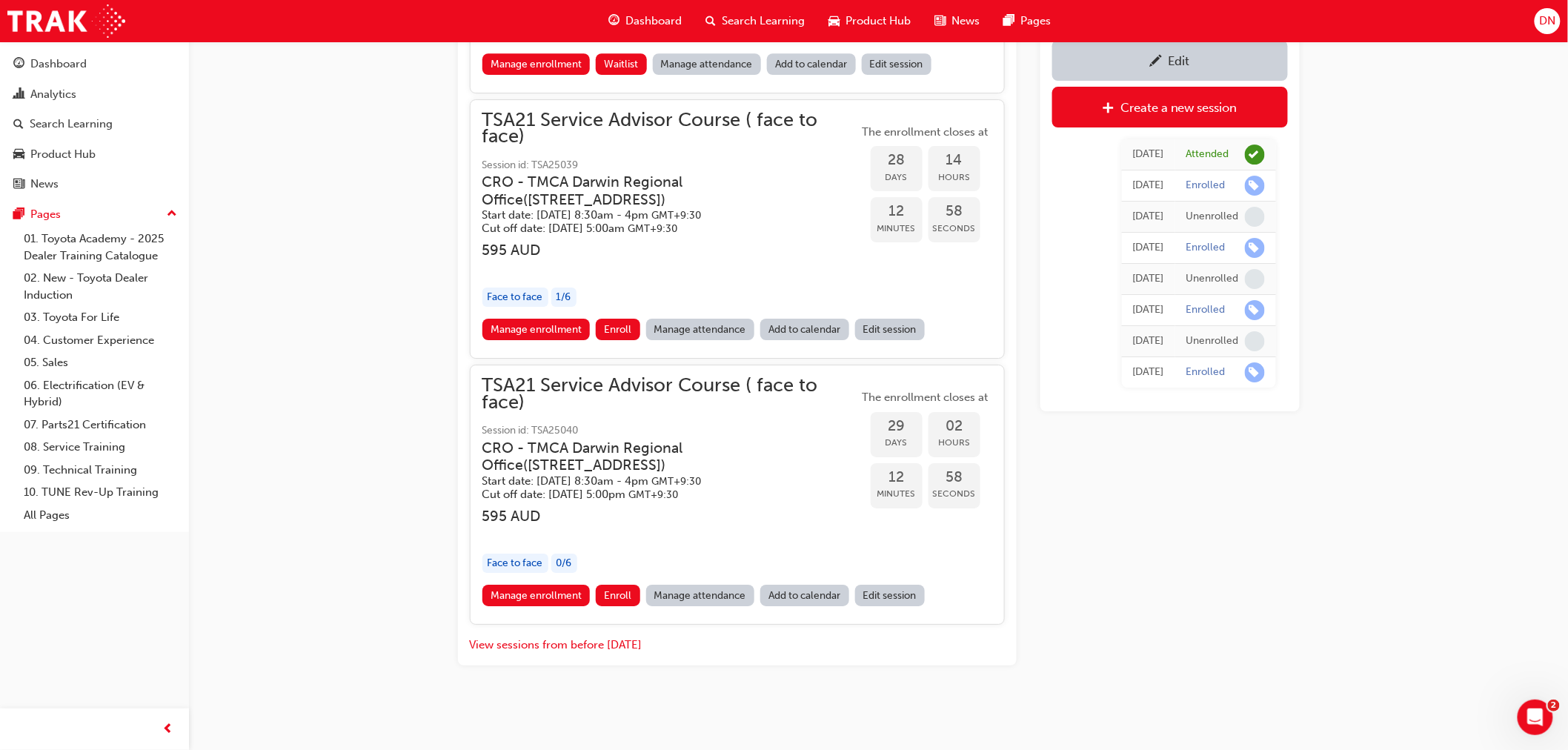
click at [898, 593] on link "Edit session" at bounding box center [890, 596] width 70 height 22
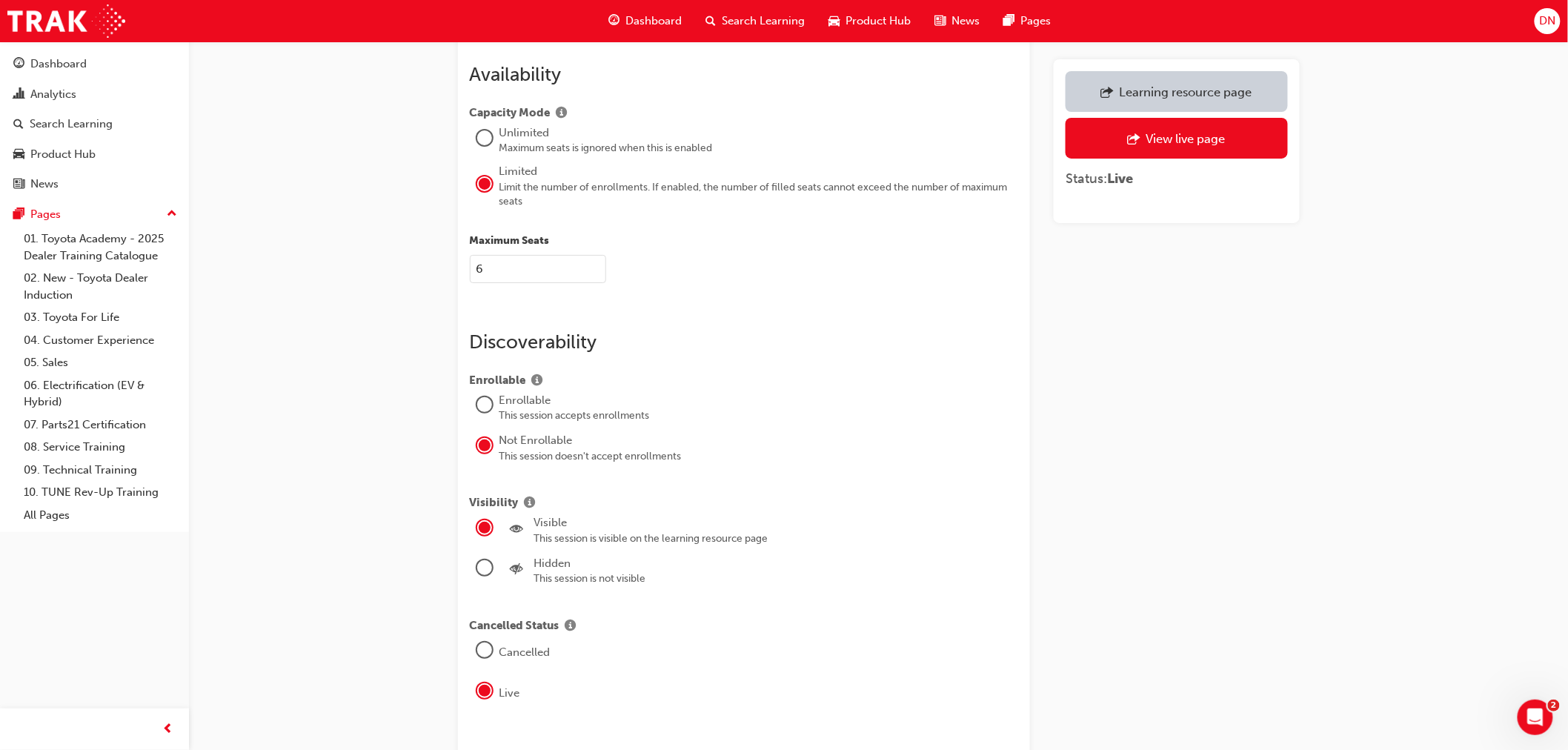
scroll to position [2306, 0]
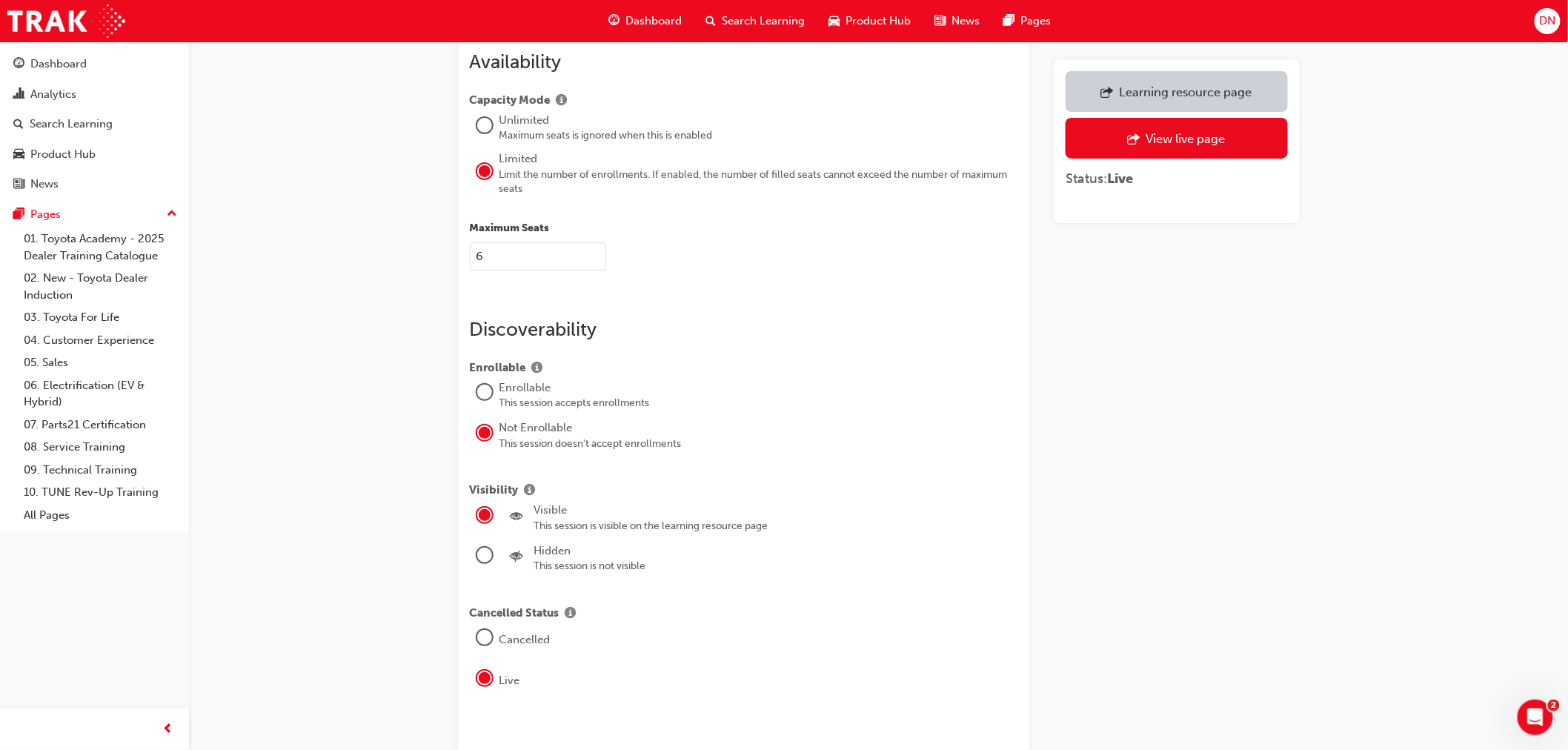
click at [480, 394] on div at bounding box center [485, 392] width 15 height 15
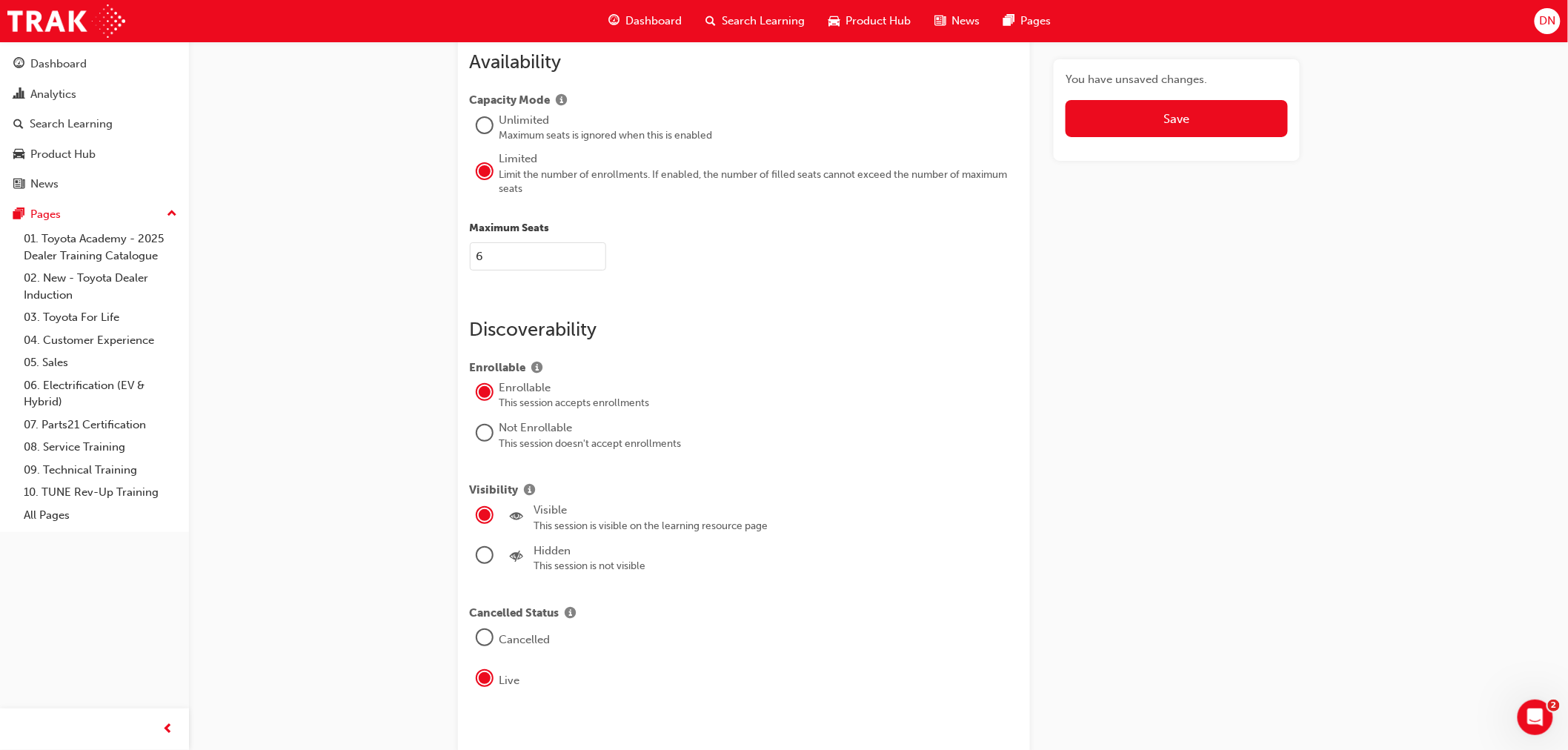
click at [932, 687] on div "Live" at bounding box center [759, 680] width 520 height 17
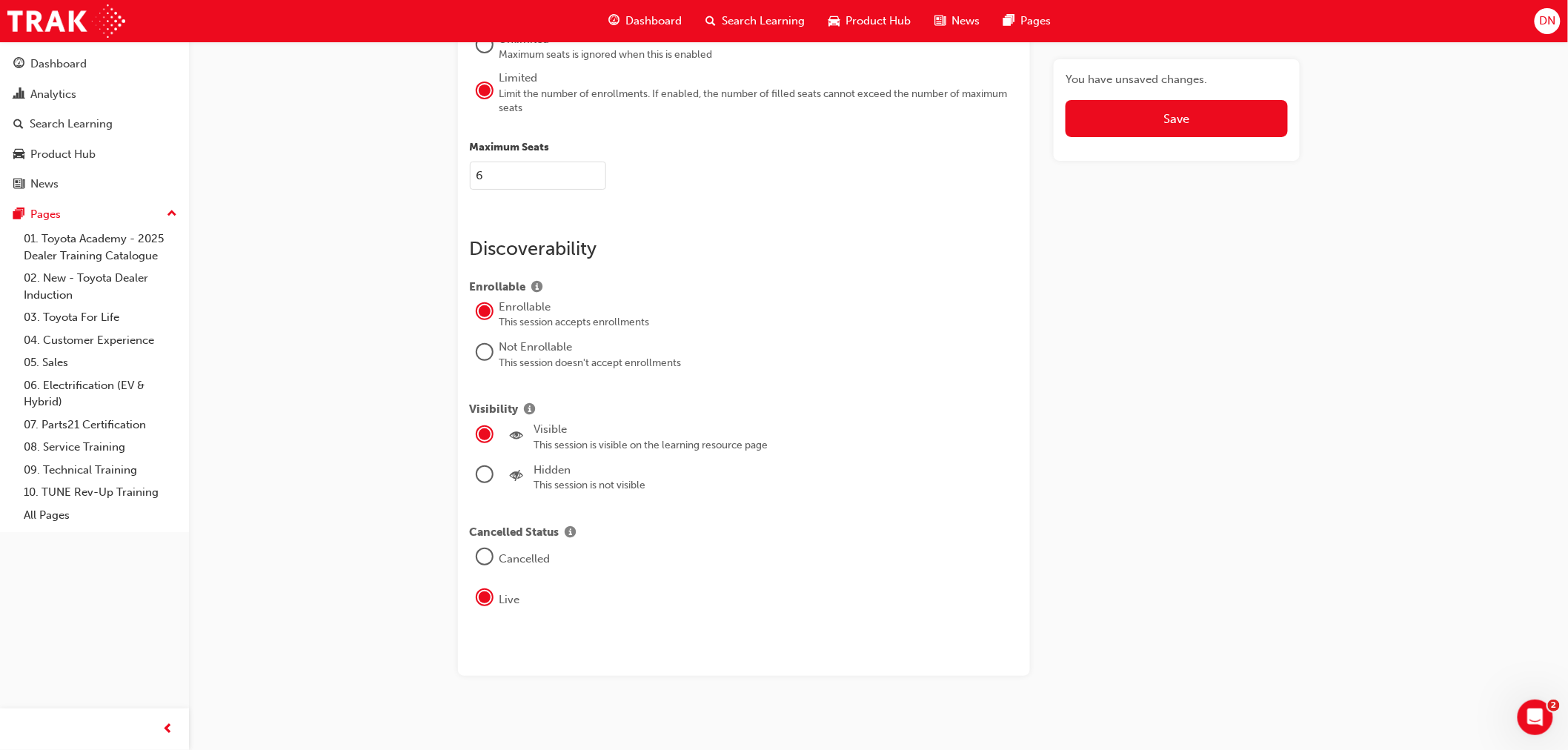
scroll to position [2399, 0]
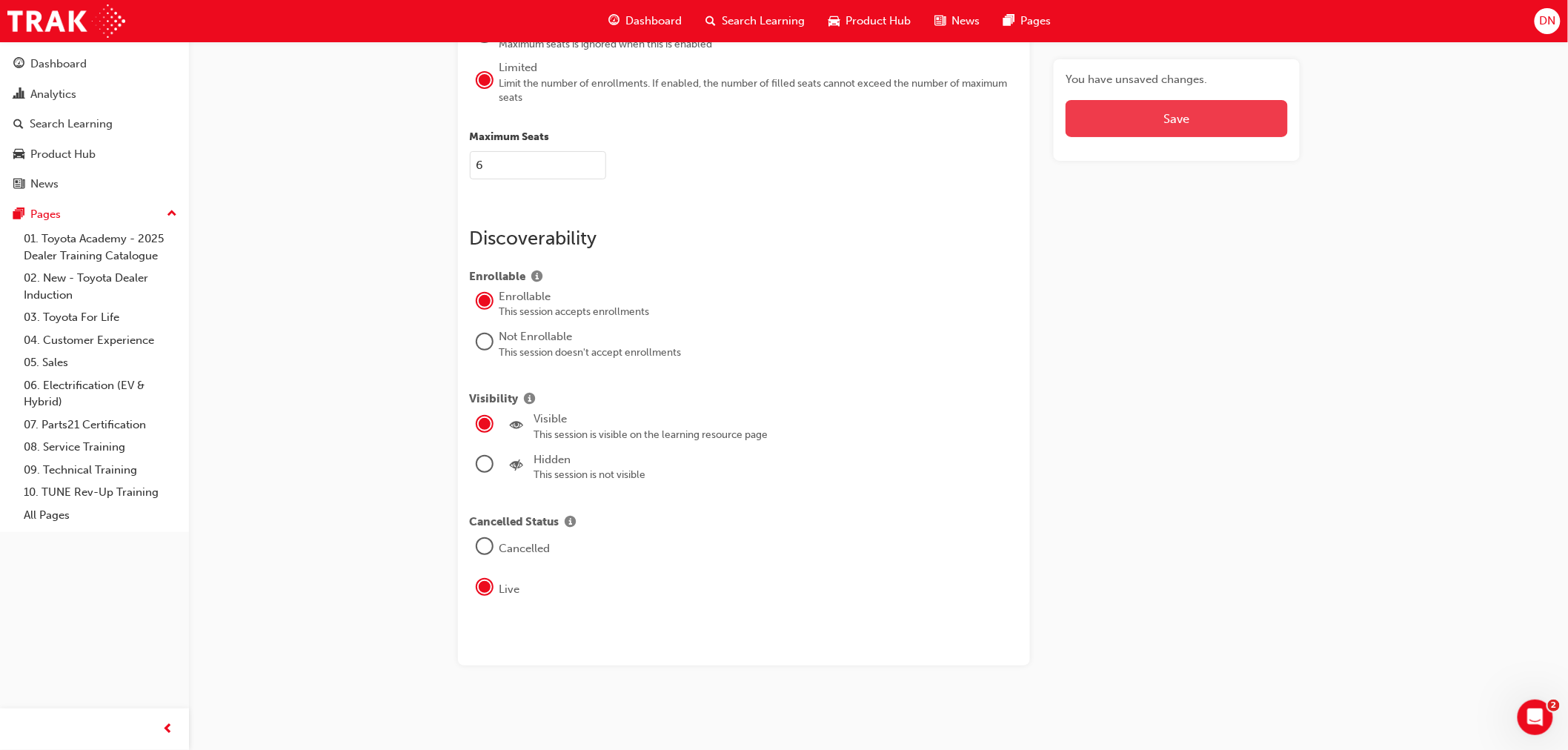
click at [1153, 123] on button "Save" at bounding box center [1176, 119] width 221 height 37
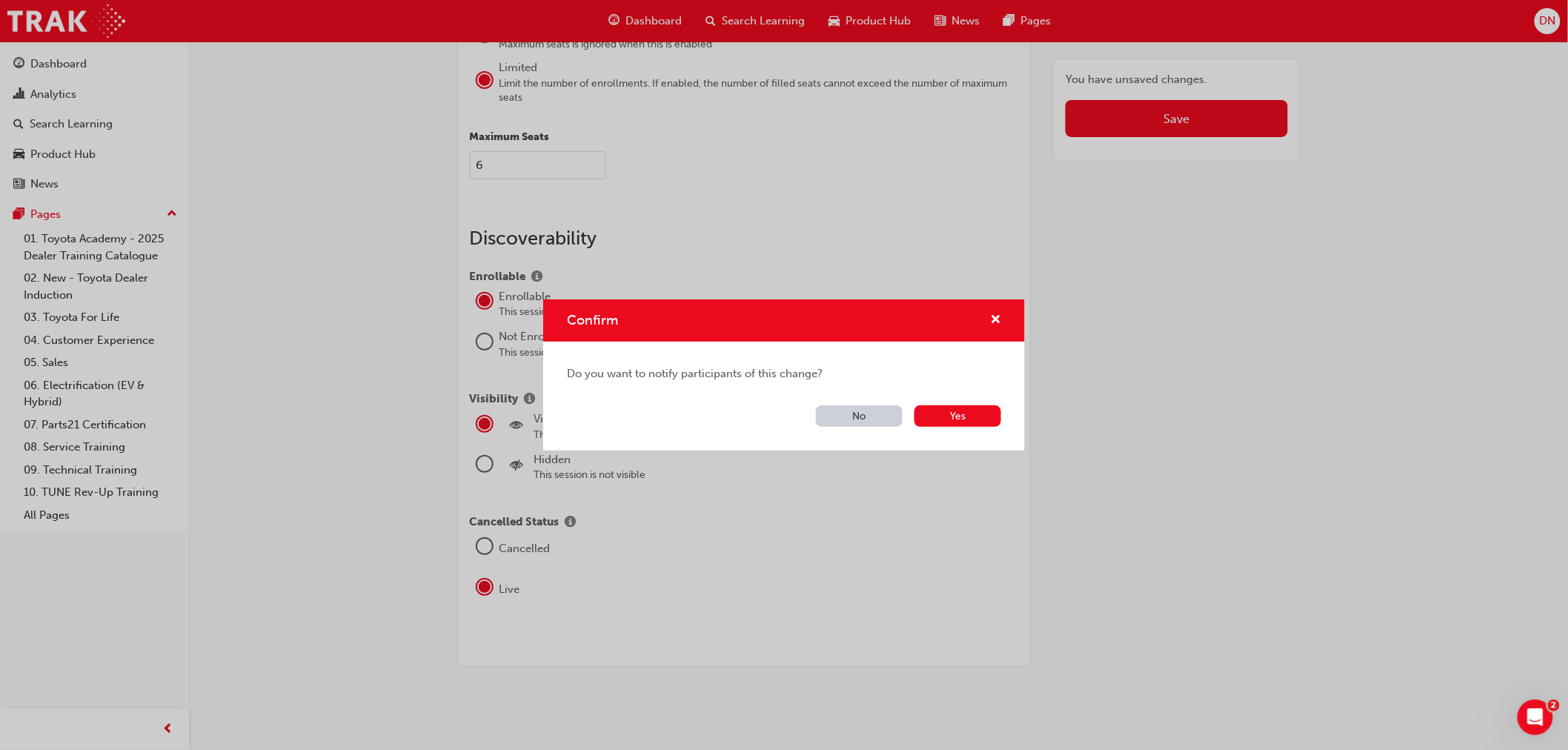
click at [892, 418] on button "No" at bounding box center [859, 416] width 87 height 22
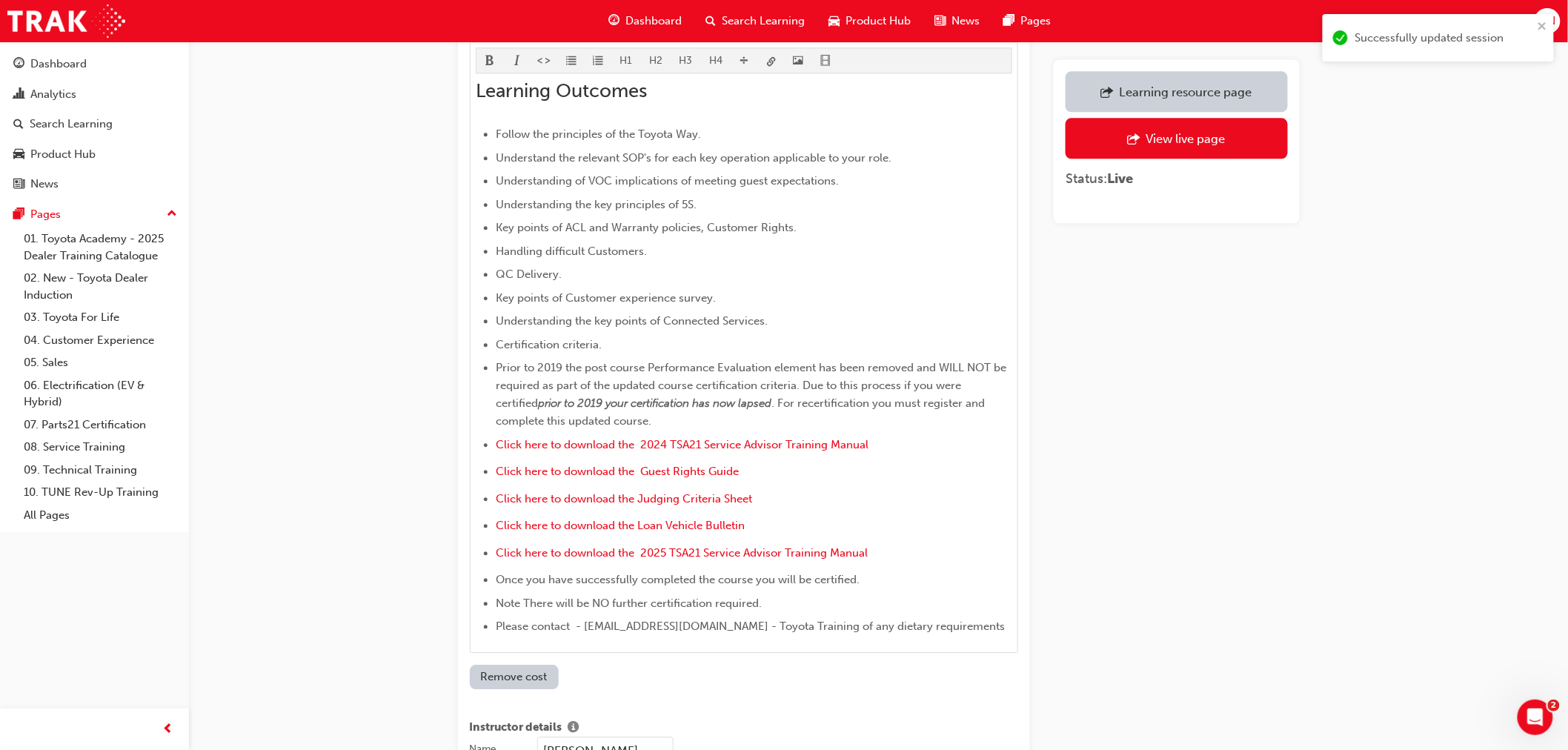
scroll to position [917, 0]
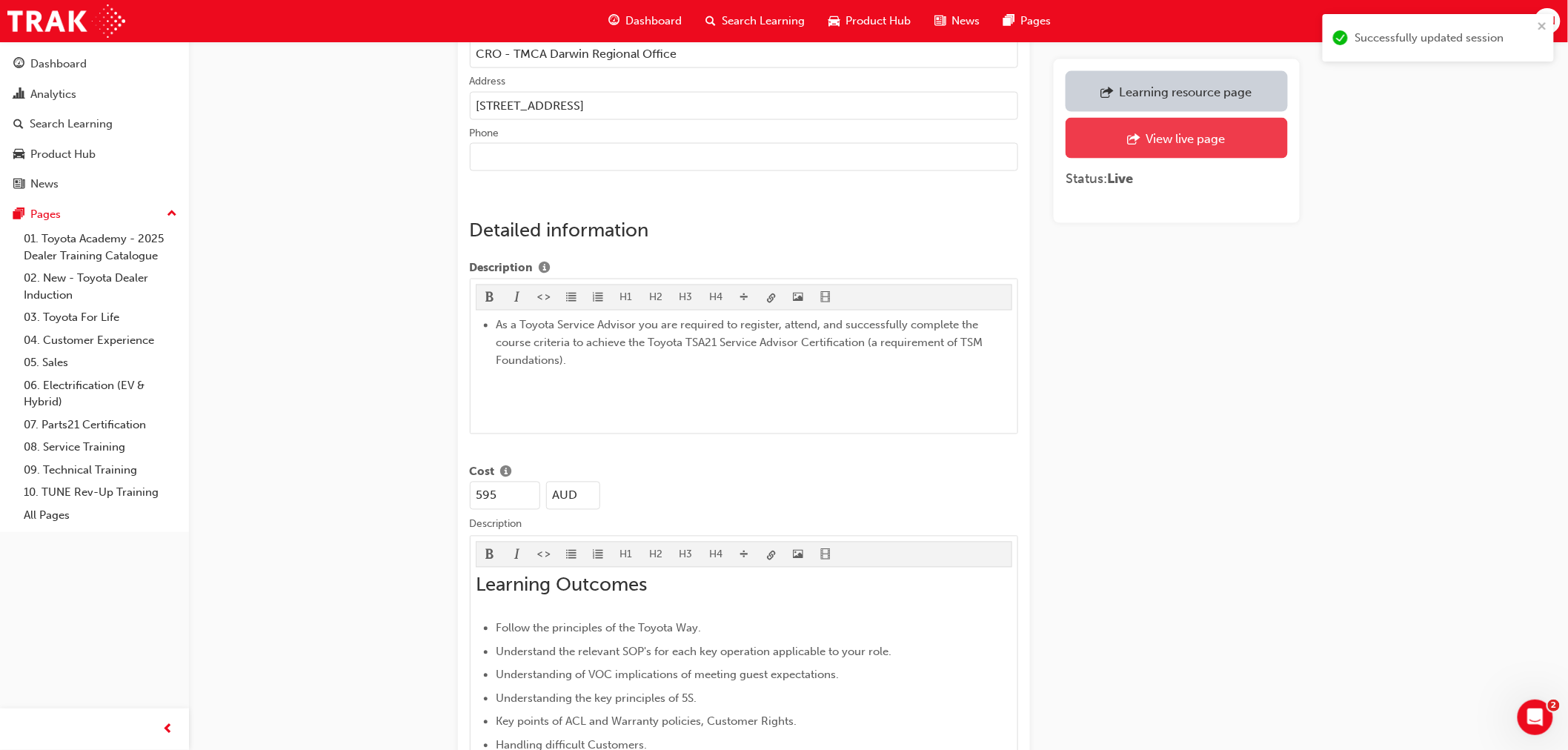
click at [1159, 146] on div "View live page" at bounding box center [1176, 138] width 200 height 18
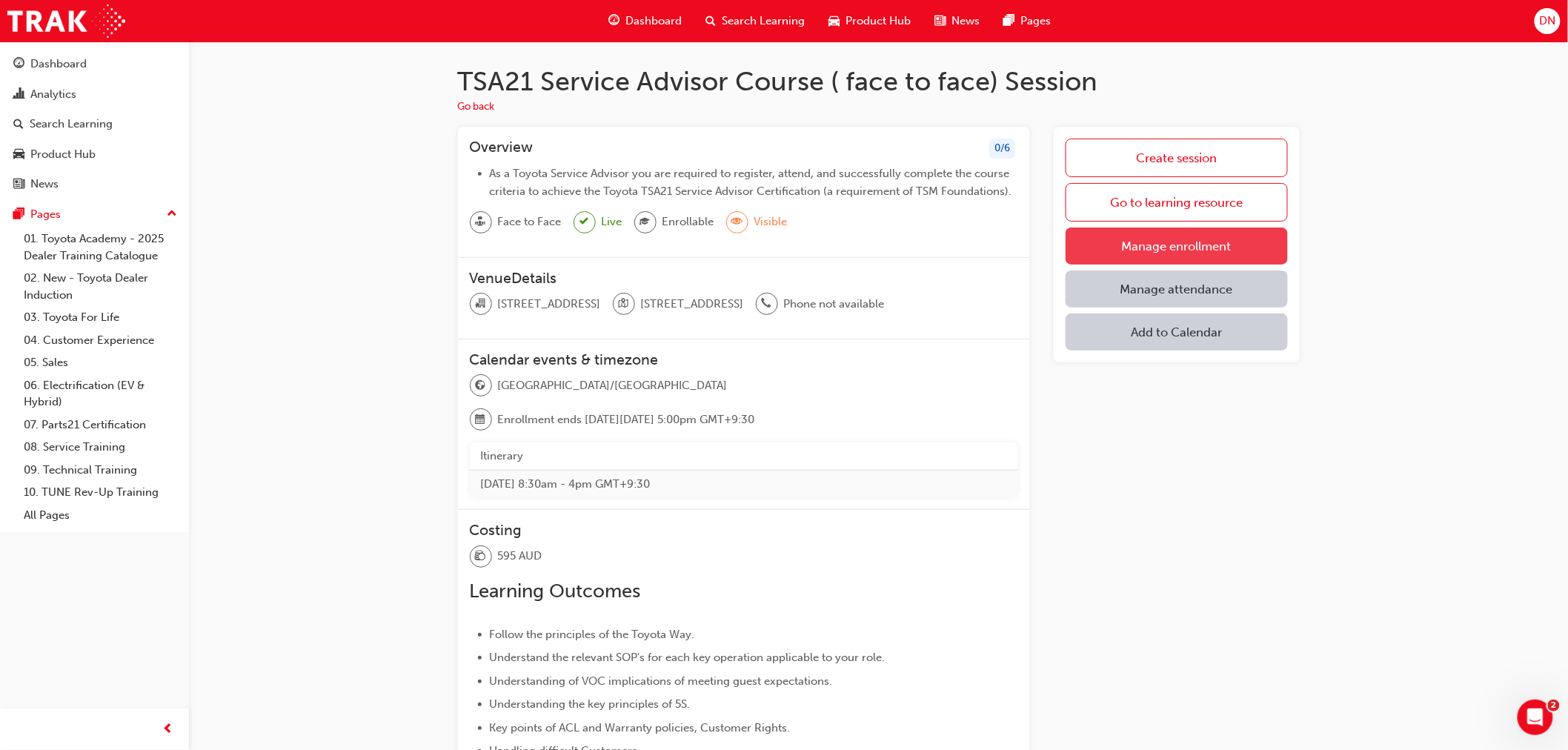
click at [1182, 245] on link "Manage enrollment" at bounding box center [1176, 246] width 221 height 37
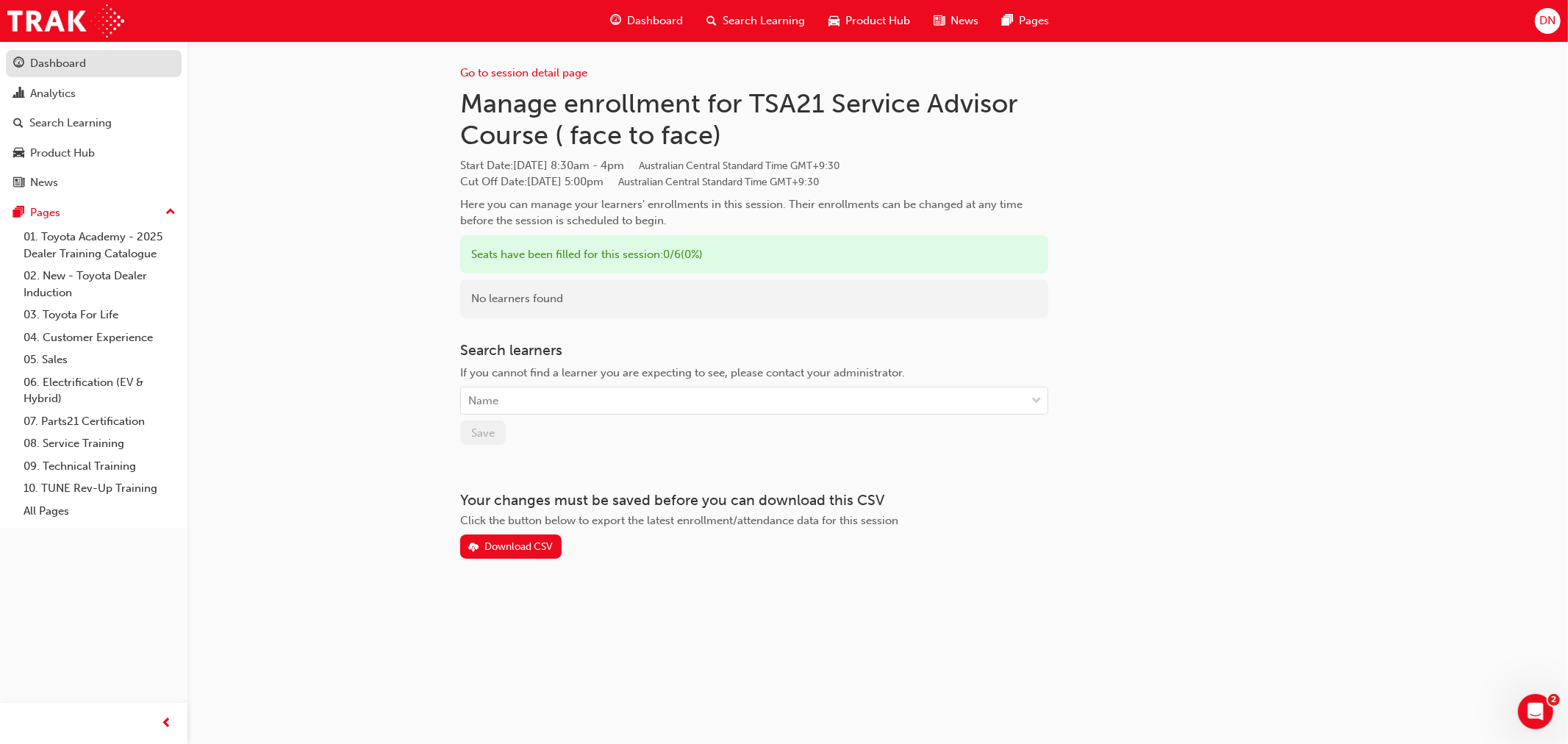
click at [82, 65] on div "Dashboard" at bounding box center [58, 63] width 56 height 17
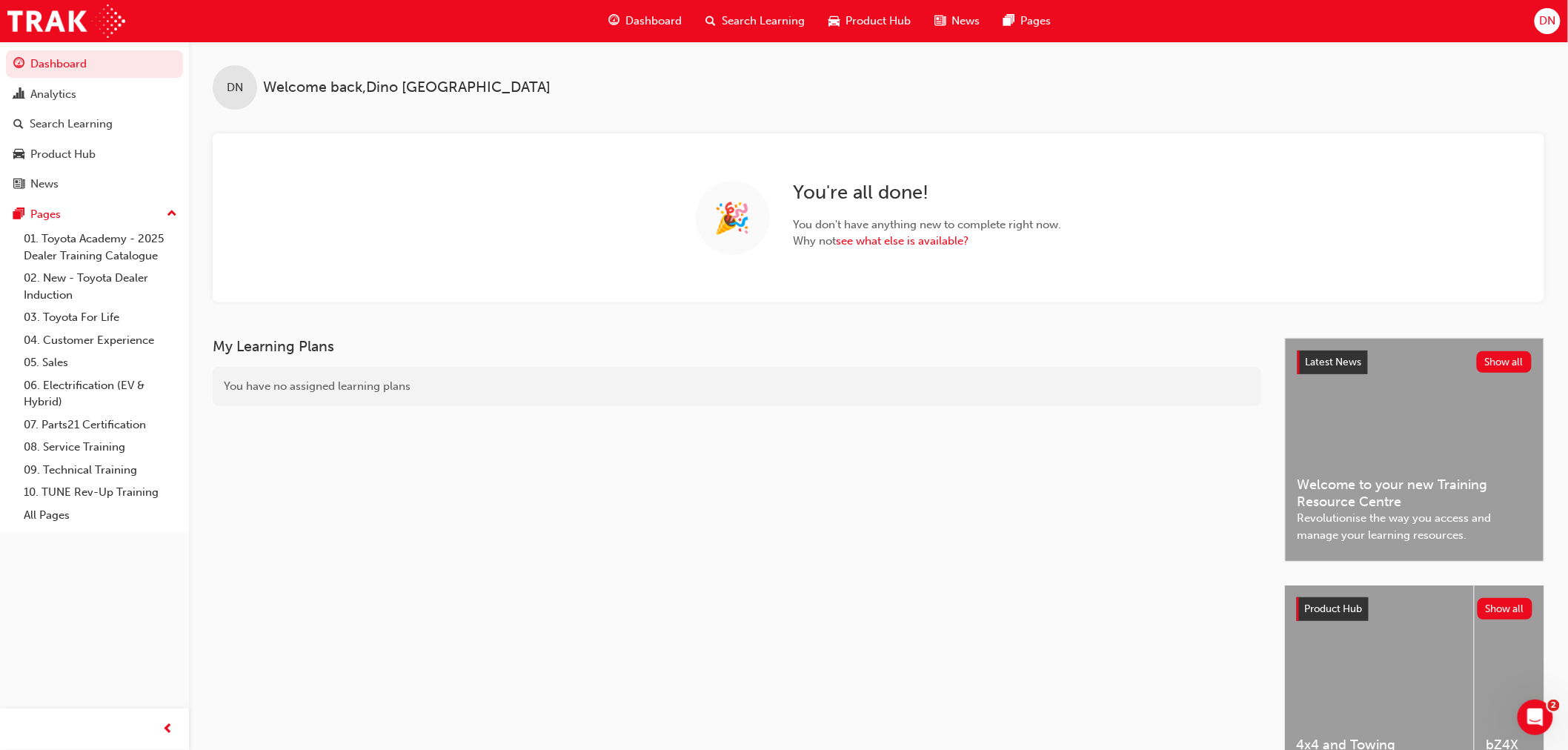
drag, startPoint x: 1455, startPoint y: 79, endPoint x: 1131, endPoint y: 93, distance: 324.3
click at [1455, 79] on div "DN Welcome back , [PERSON_NAME]" at bounding box center [878, 75] width 1379 height 68
click at [67, 98] on div "Analytics" at bounding box center [53, 94] width 46 height 17
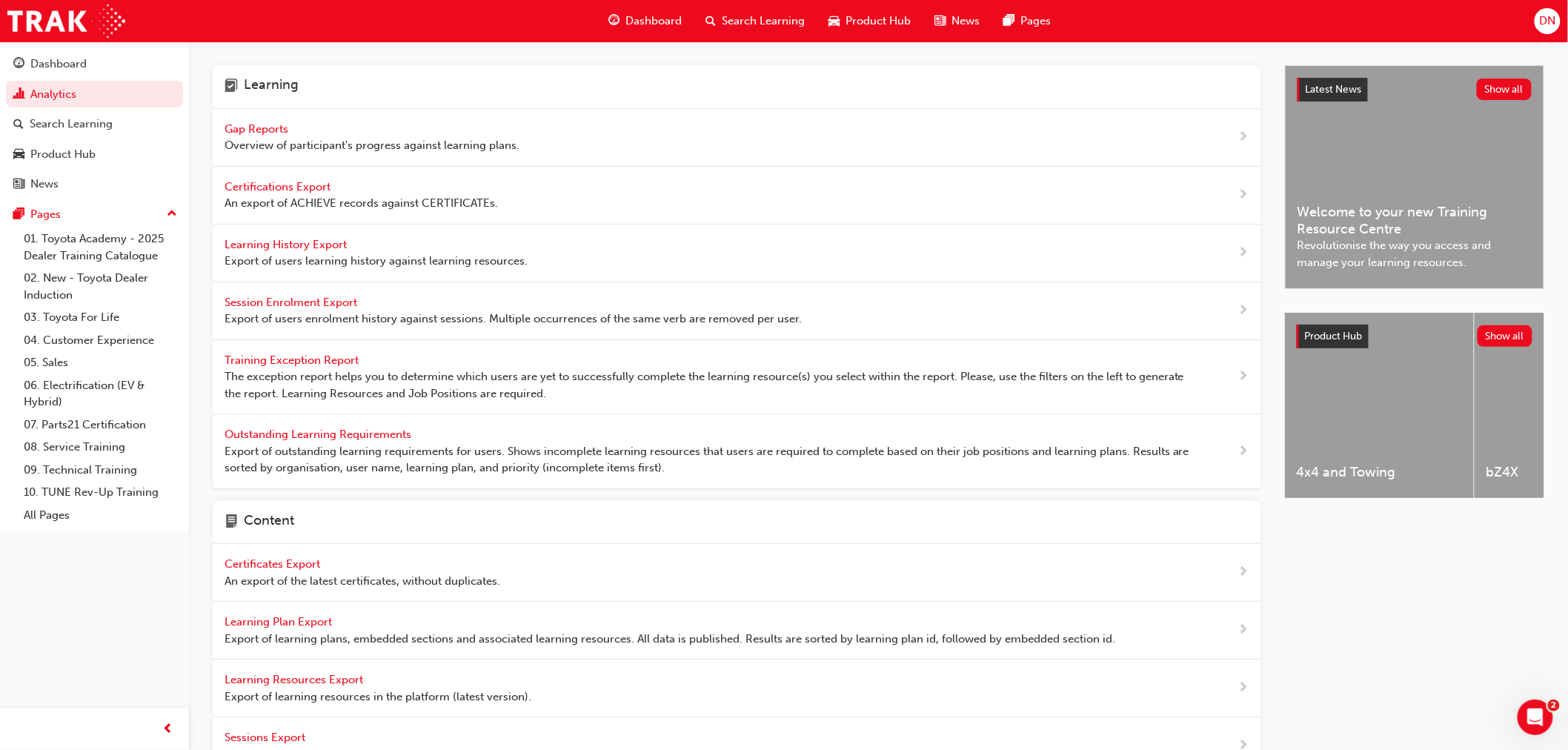
click at [269, 124] on span "Gap Reports" at bounding box center [258, 129] width 66 height 13
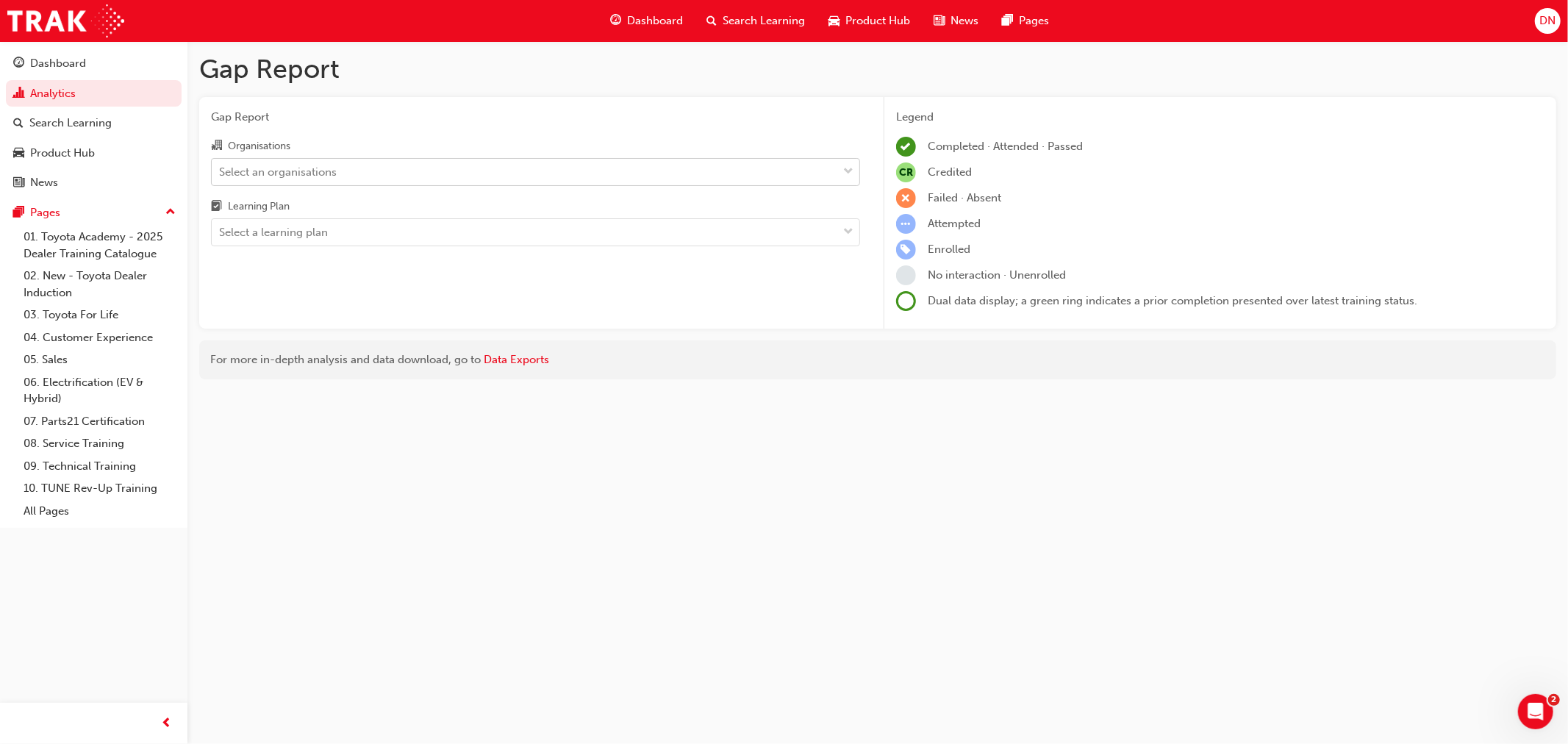
click at [345, 169] on div "Select an organisations" at bounding box center [525, 171] width 626 height 25
click at [220, 169] on input "Organisations Select an organisations" at bounding box center [220, 170] width 2 height 12
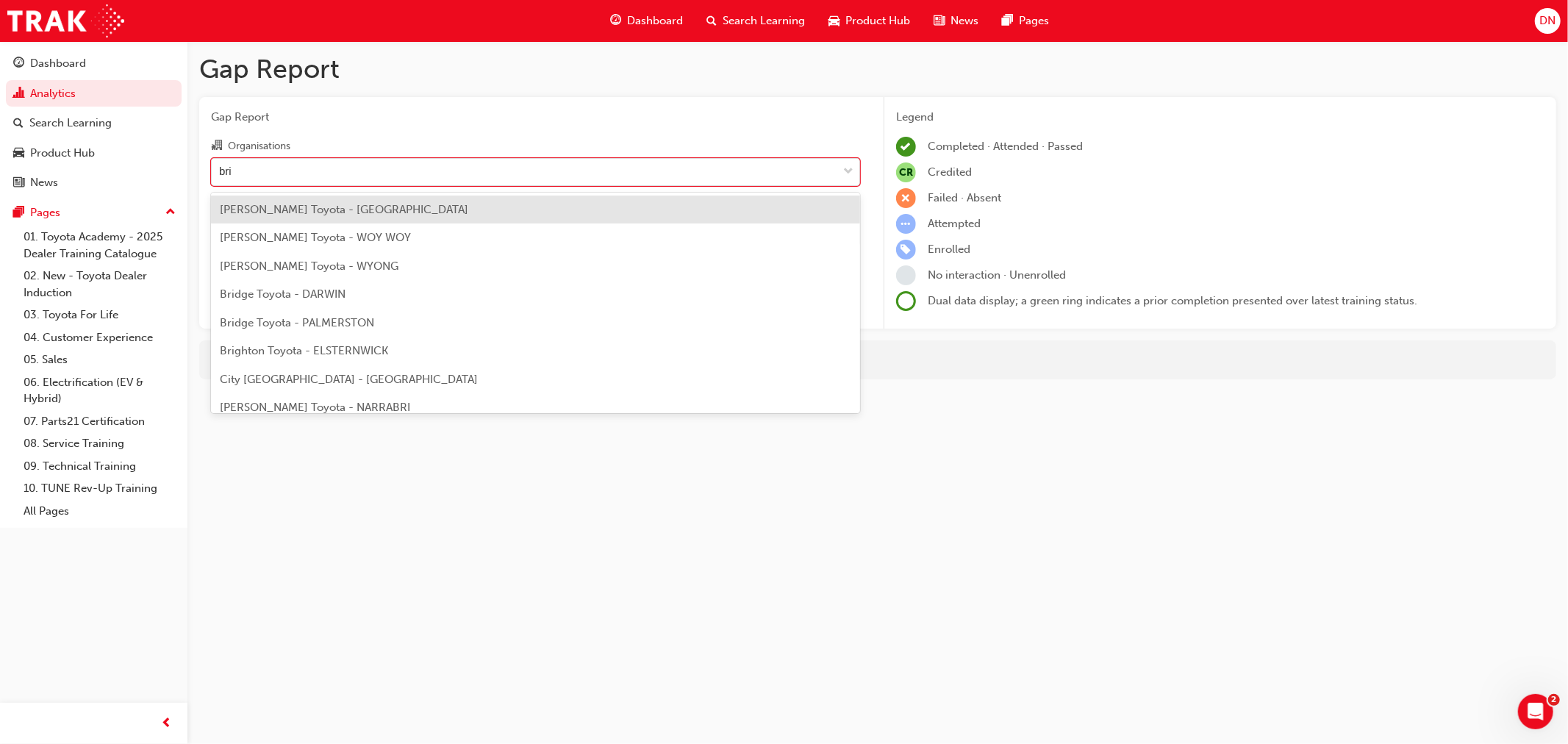
type input "brid"
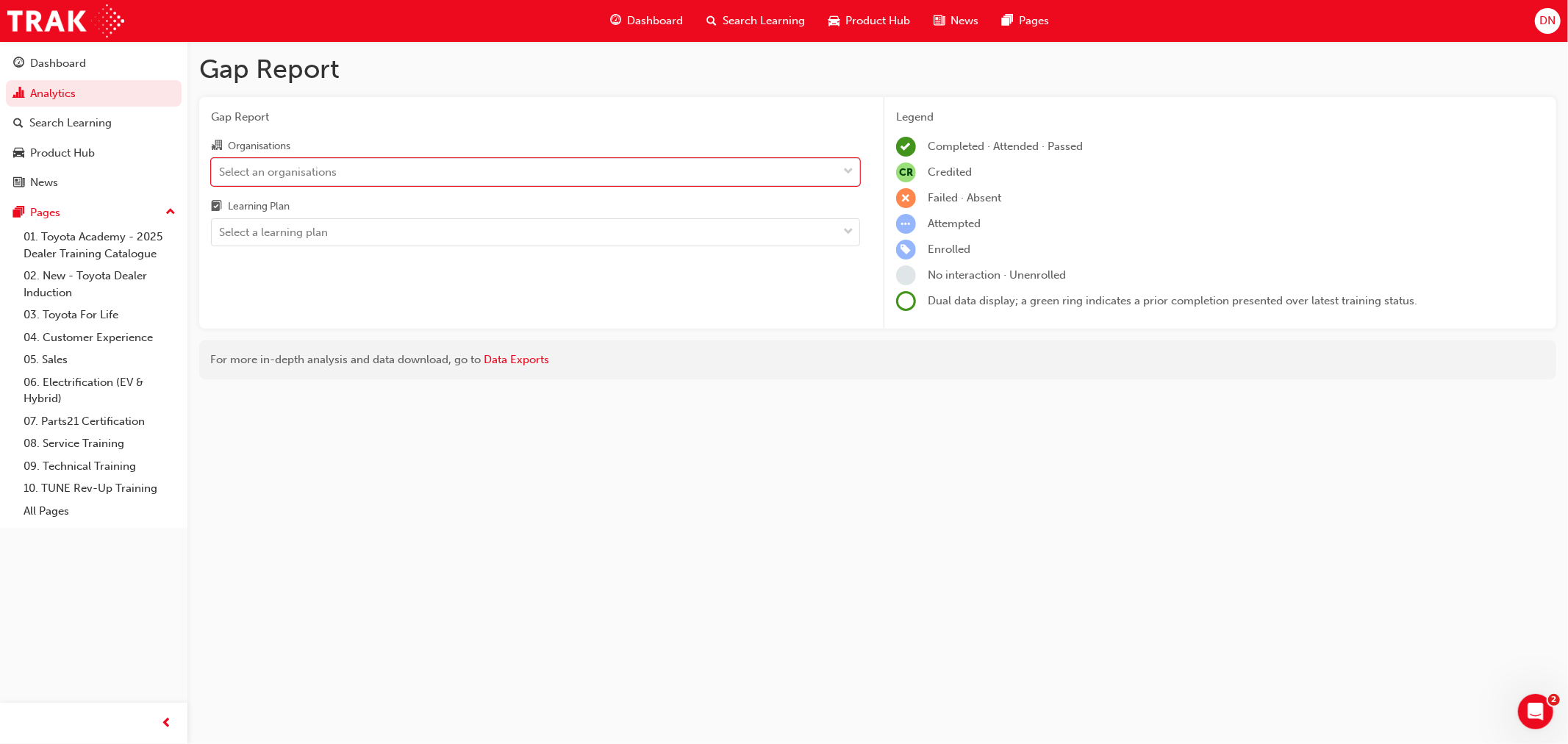
drag, startPoint x: 335, startPoint y: 173, endPoint x: 0, endPoint y: 147, distance: 336.0
click at [0, 147] on div "Dashboard Analytics Search Learning Product Hub News Pages Pages 01. Toyota Aca…" at bounding box center [784, 372] width 1568 height 744
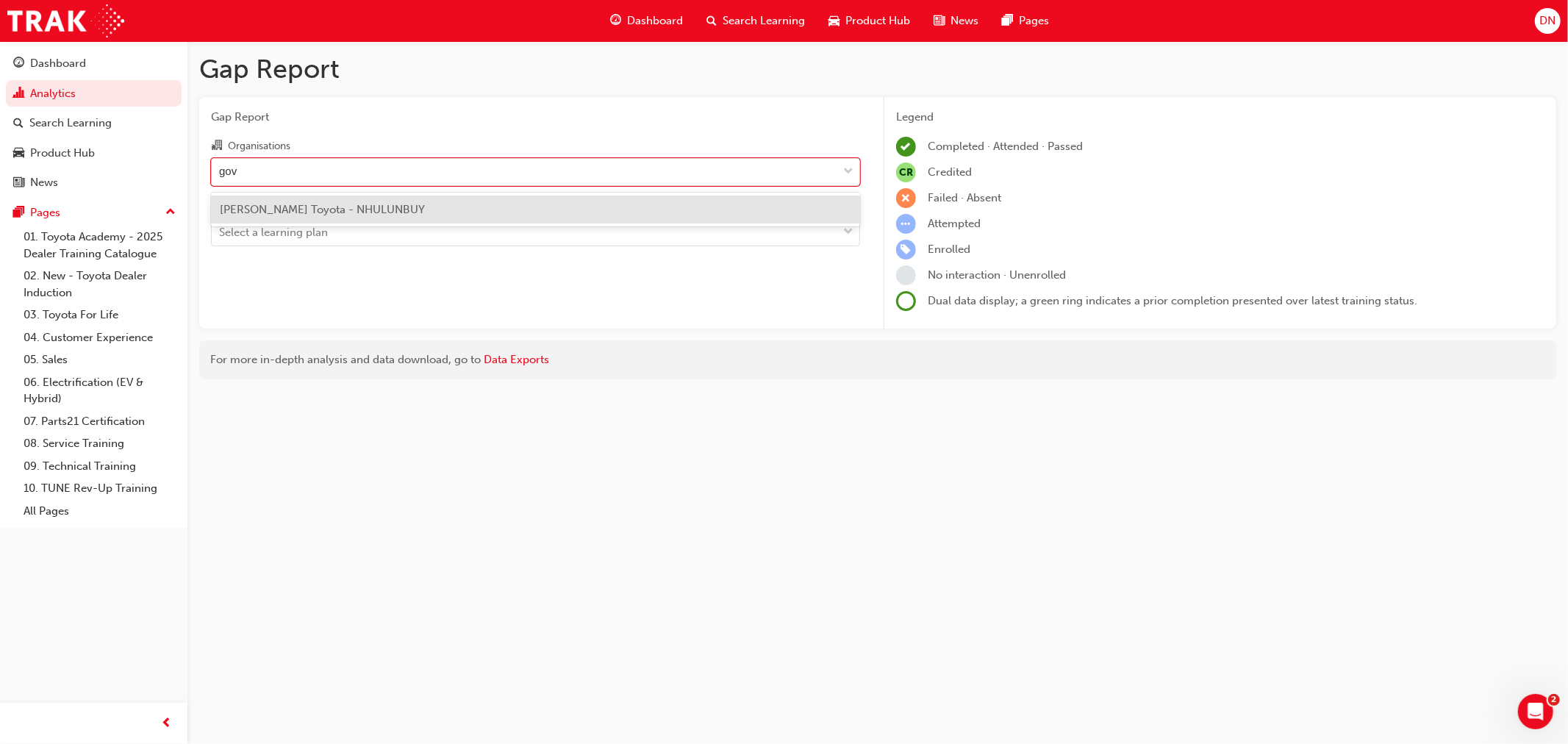
type input "[PERSON_NAME]"
click at [327, 204] on span "[PERSON_NAME] Toyota - NHULUNBUY" at bounding box center [321, 210] width 205 height 13
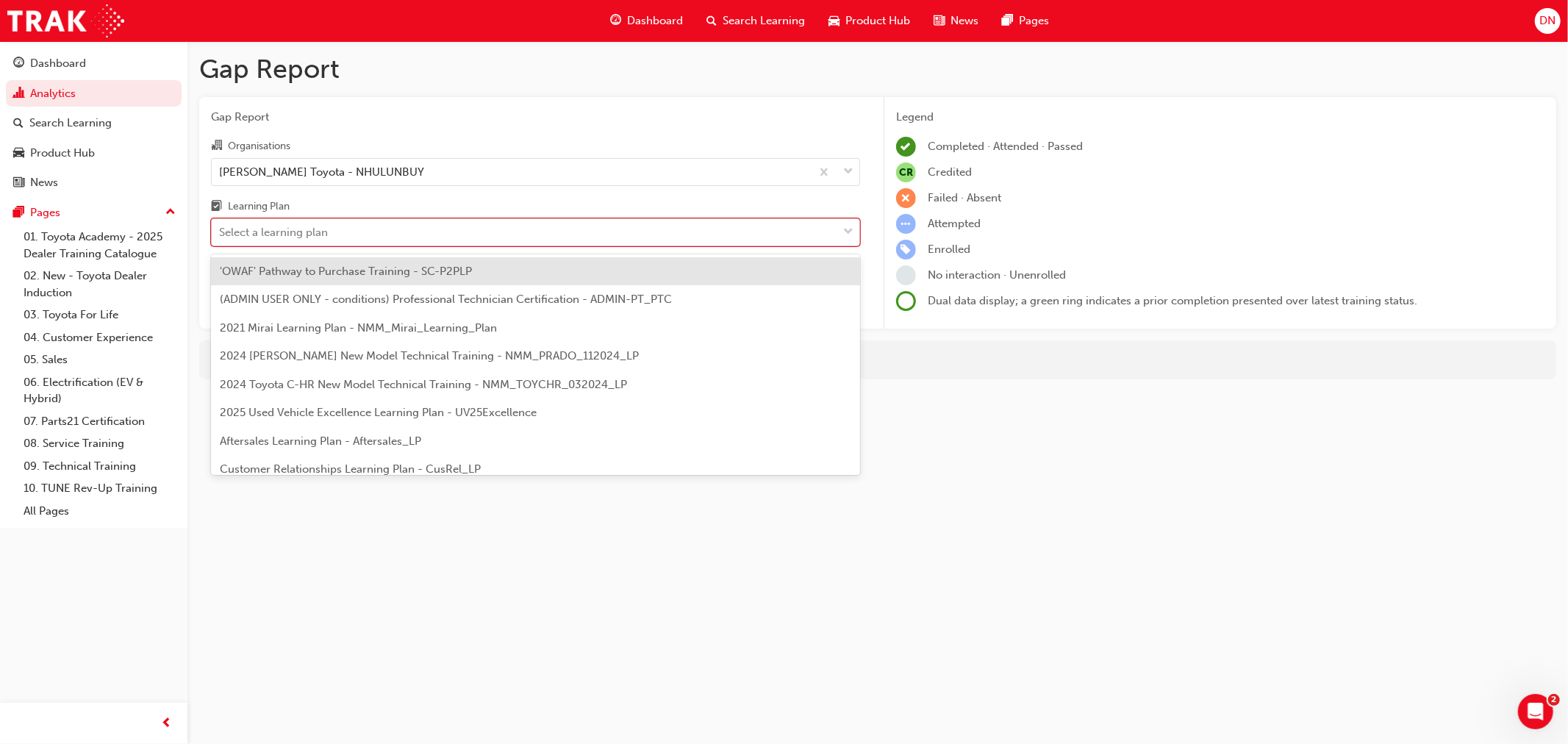
click at [315, 239] on div "Select a learning plan" at bounding box center [273, 233] width 109 height 17
click at [220, 238] on input "Learning Plan option 'OWAF' Pathway to Purchase Training - SC-P2PLP focused, 1 …" at bounding box center [220, 232] width 2 height 12
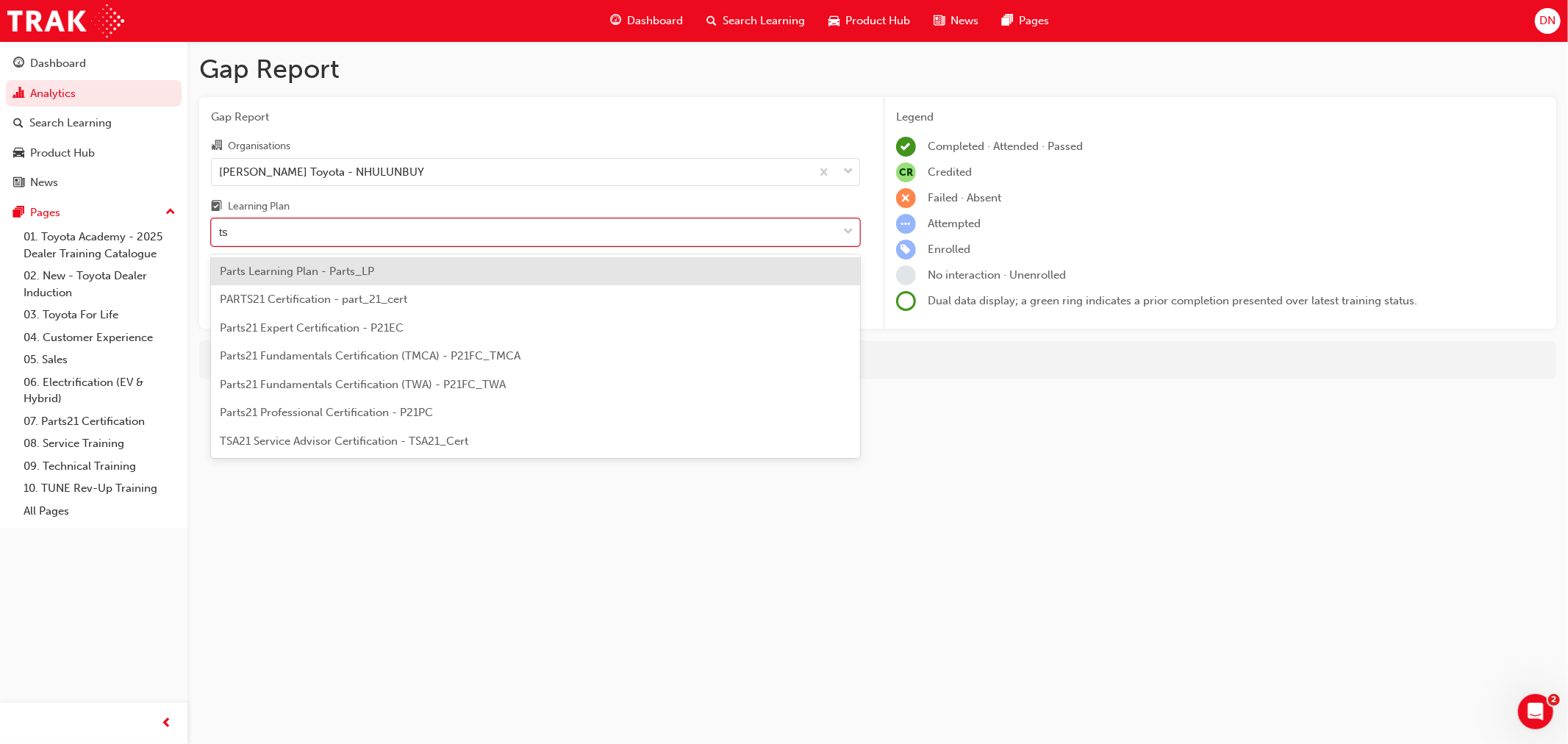
type input "tsa"
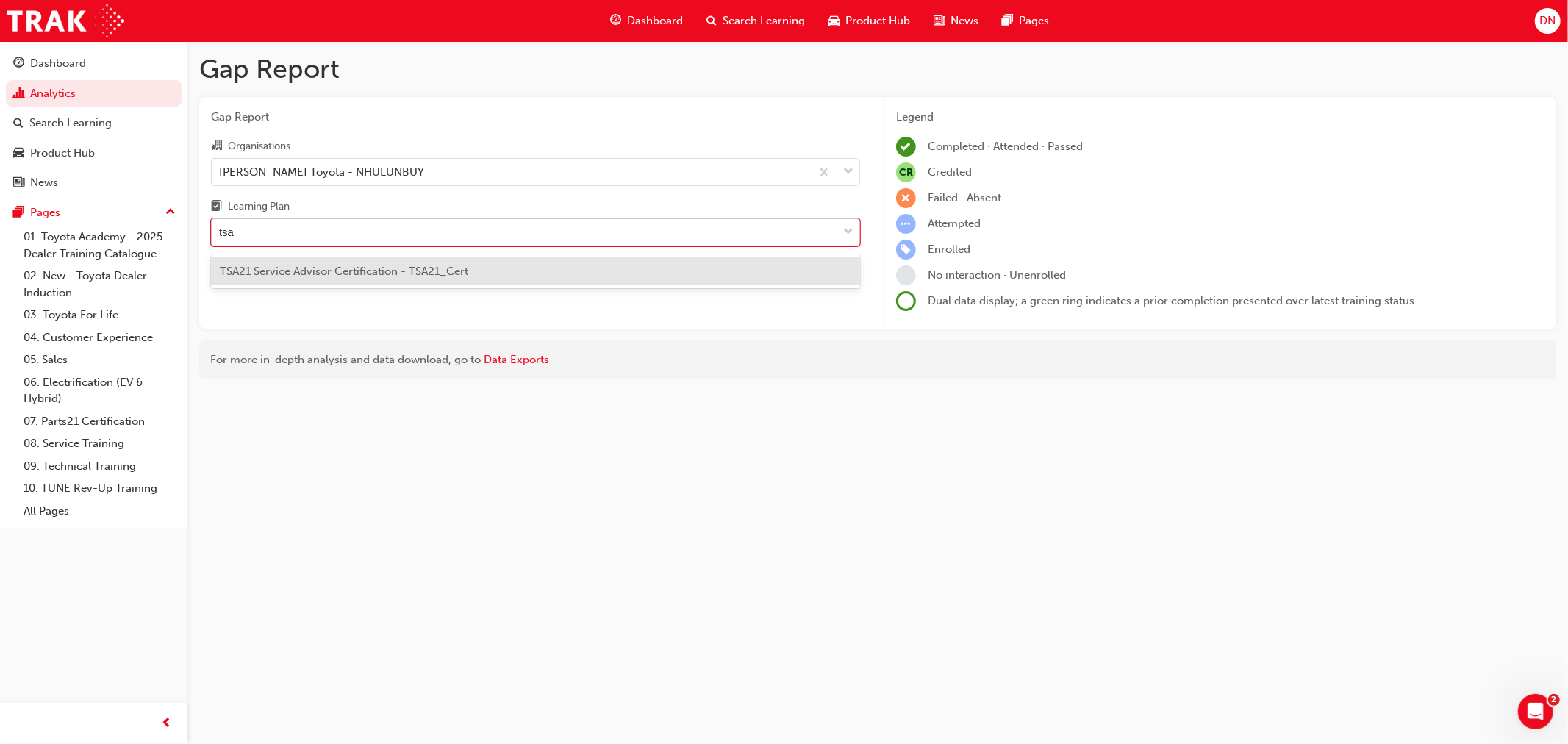
click at [323, 272] on span "TSA21 Service Advisor Certification - TSA21_Cert" at bounding box center [344, 271] width 248 height 13
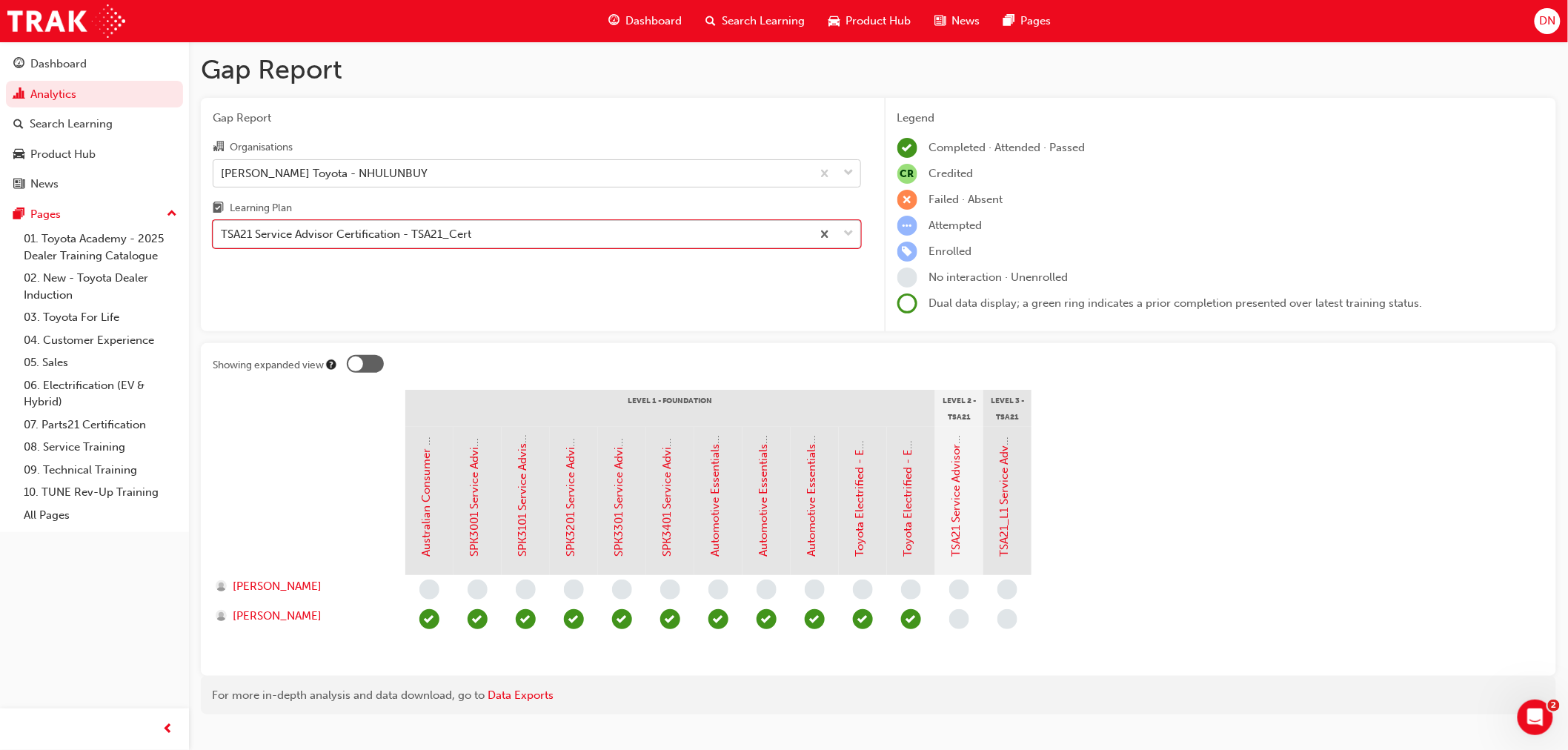
click at [416, 181] on div "[PERSON_NAME] Toyota - NHULUNBUY" at bounding box center [513, 172] width 598 height 26
click at [222, 179] on input "Organisations [PERSON_NAME] Toyota - NHULUNBUY" at bounding box center [221, 172] width 2 height 12
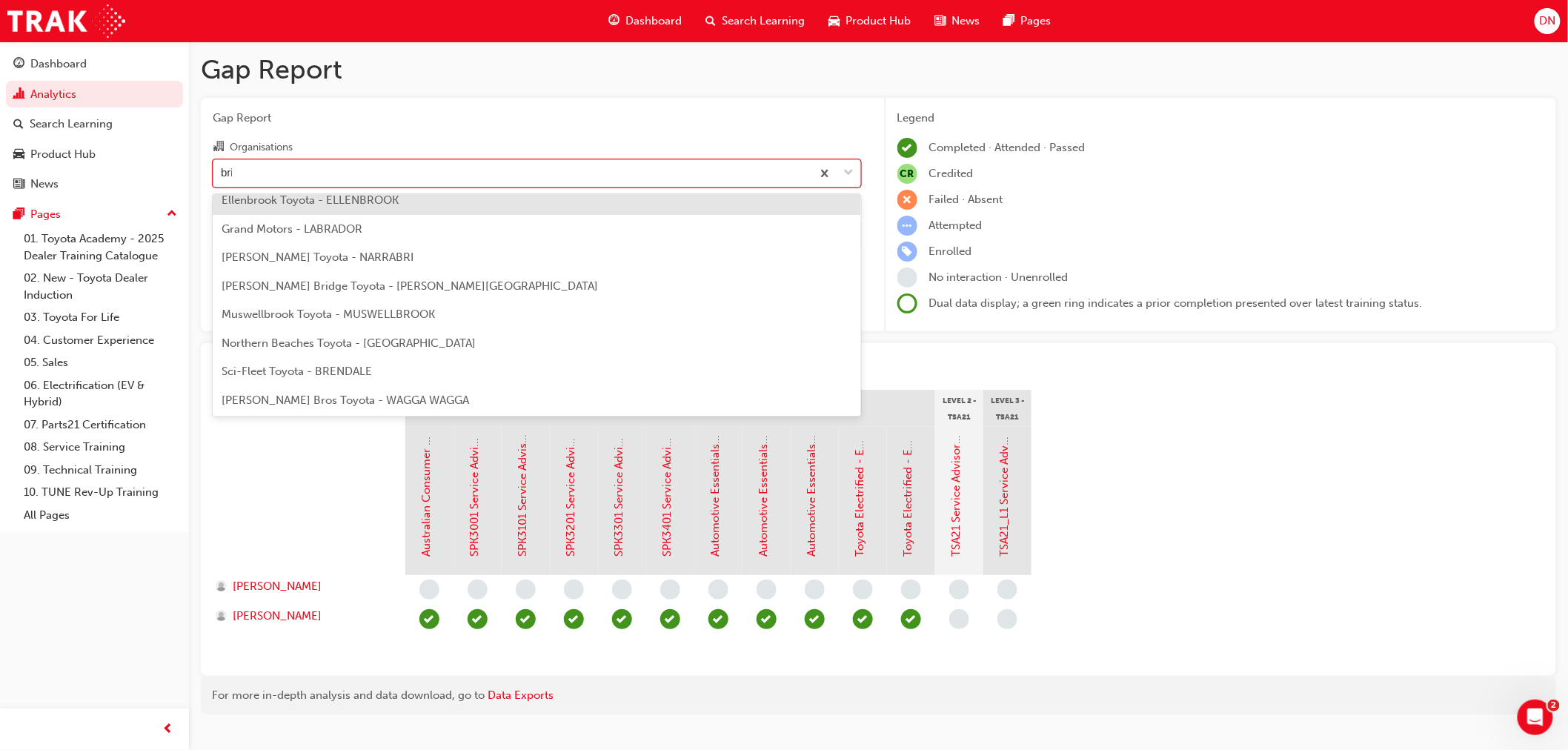
scroll to position [40, 0]
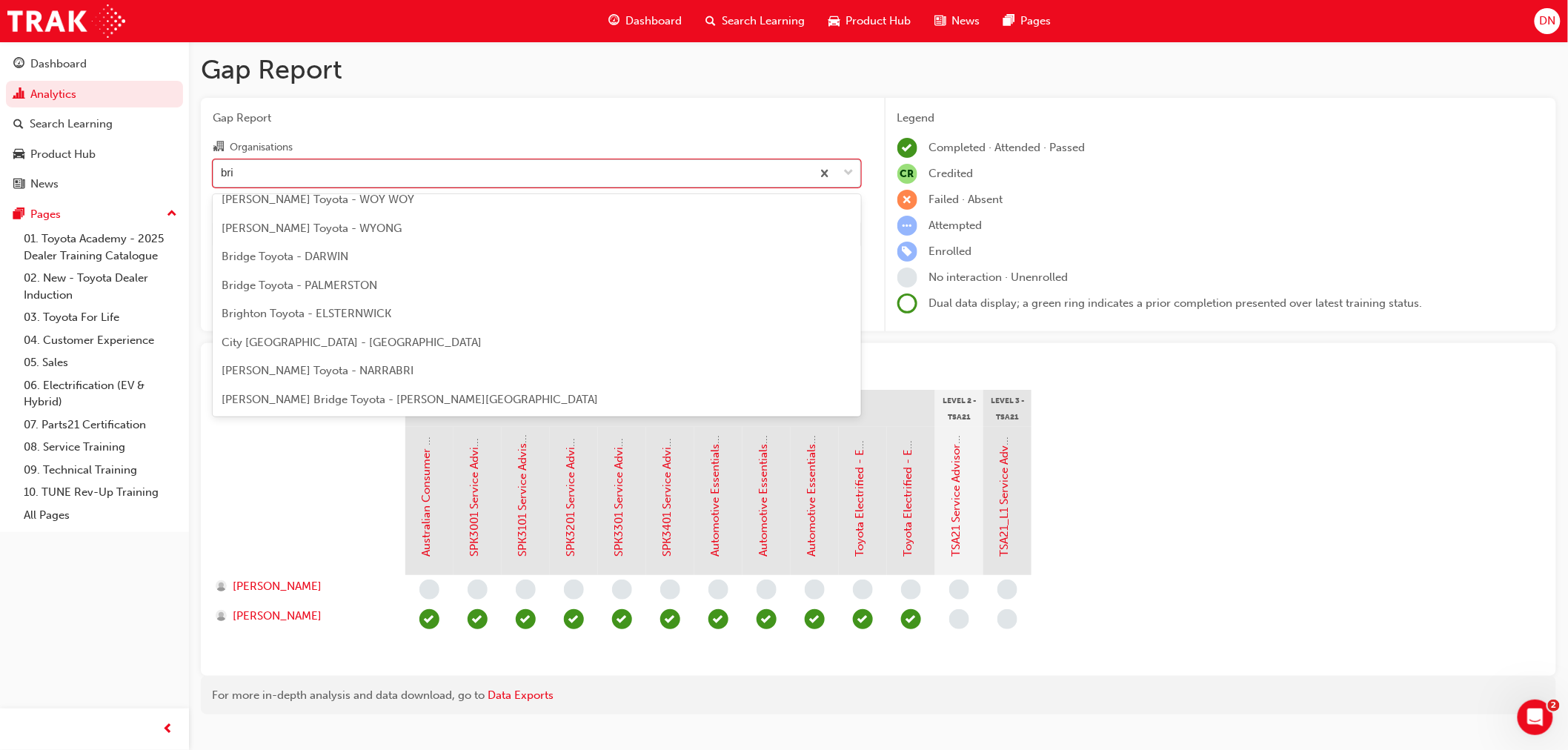
type input "brid"
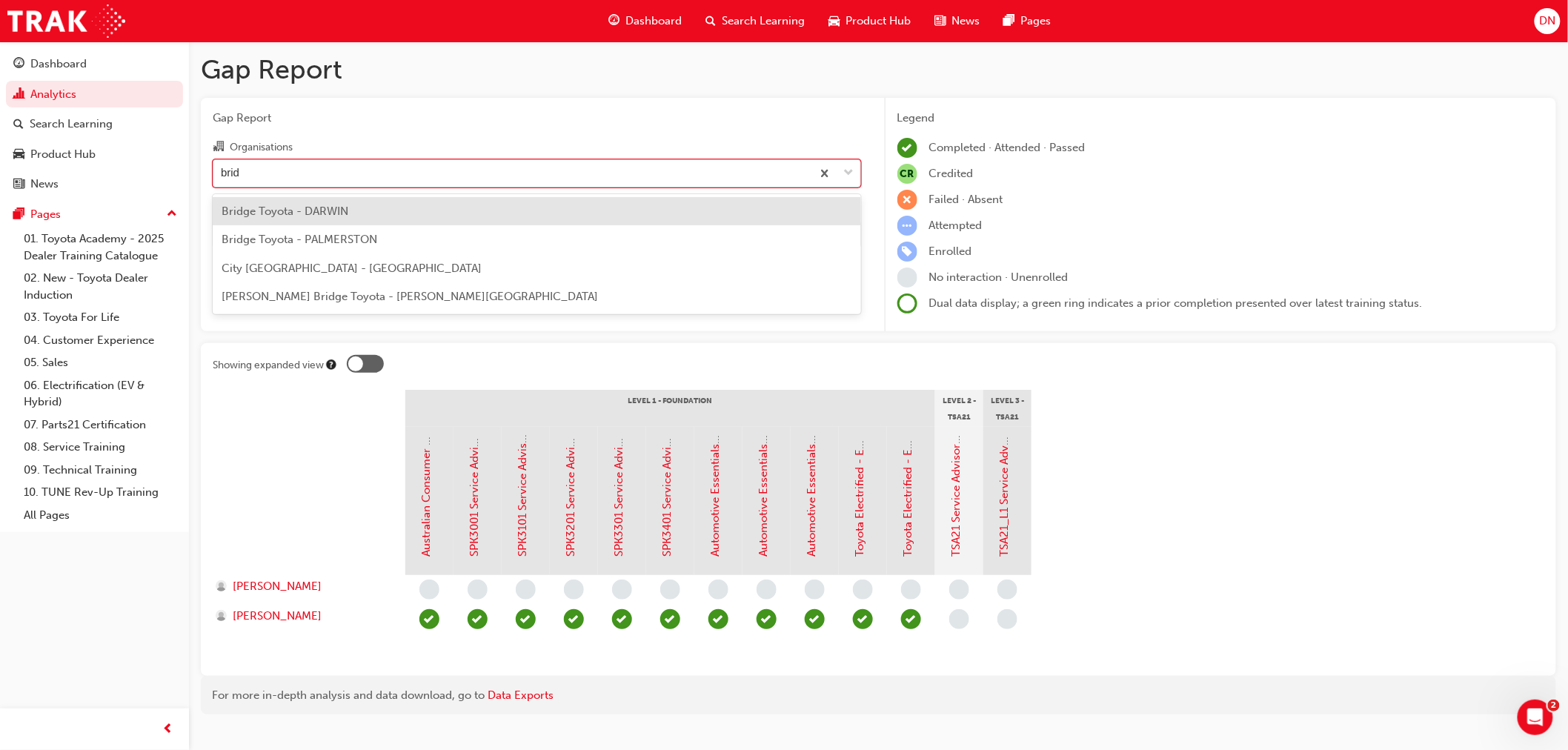
scroll to position [0, 0]
click at [356, 215] on div "Bridge Toyota - DARWIN" at bounding box center [537, 211] width 648 height 29
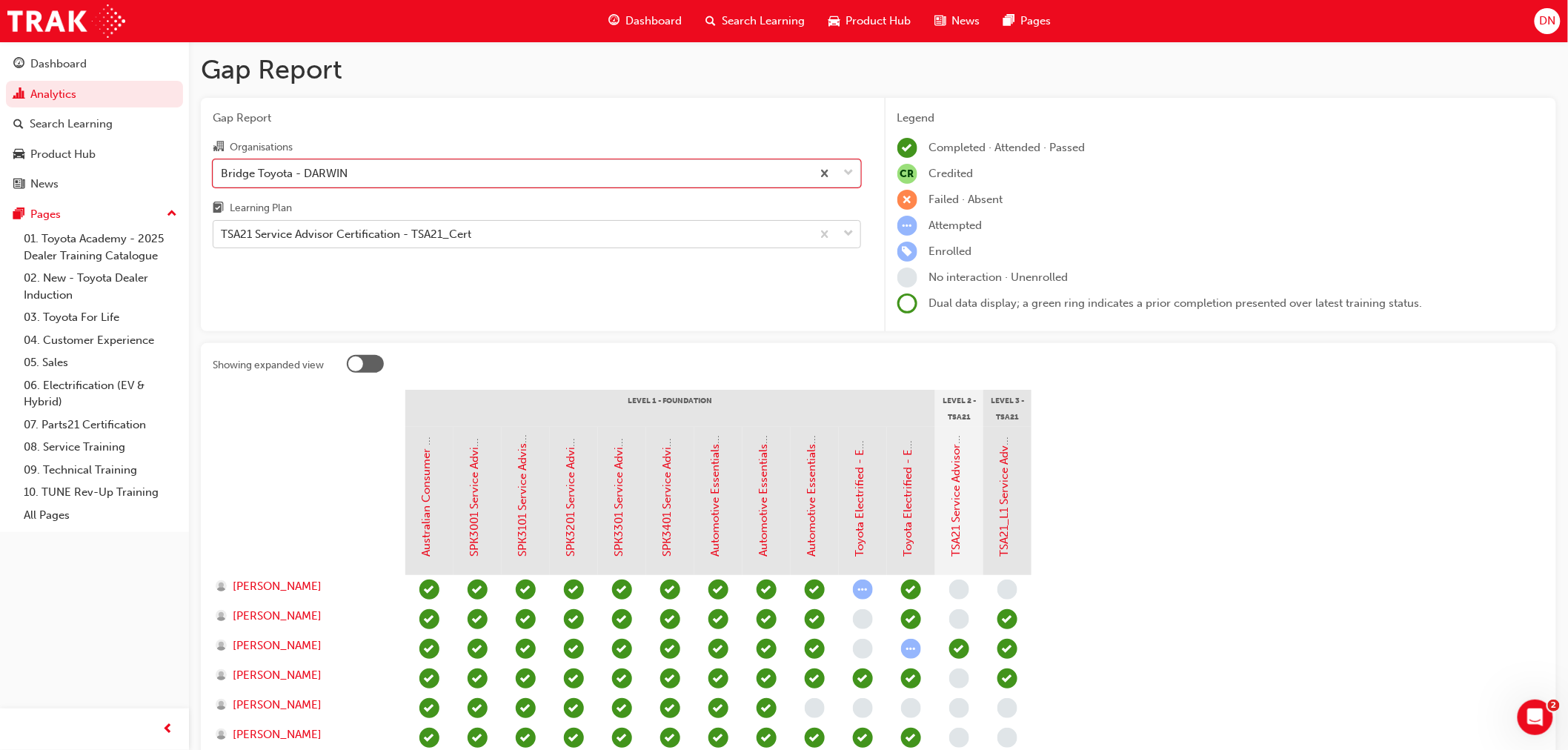
click at [1081, 538] on section "Level 1 - Foundation Level 2 - TSA21 Service Advisor Course Level 3 - TSA21 Ser…" at bounding box center [878, 601] width 1332 height 423
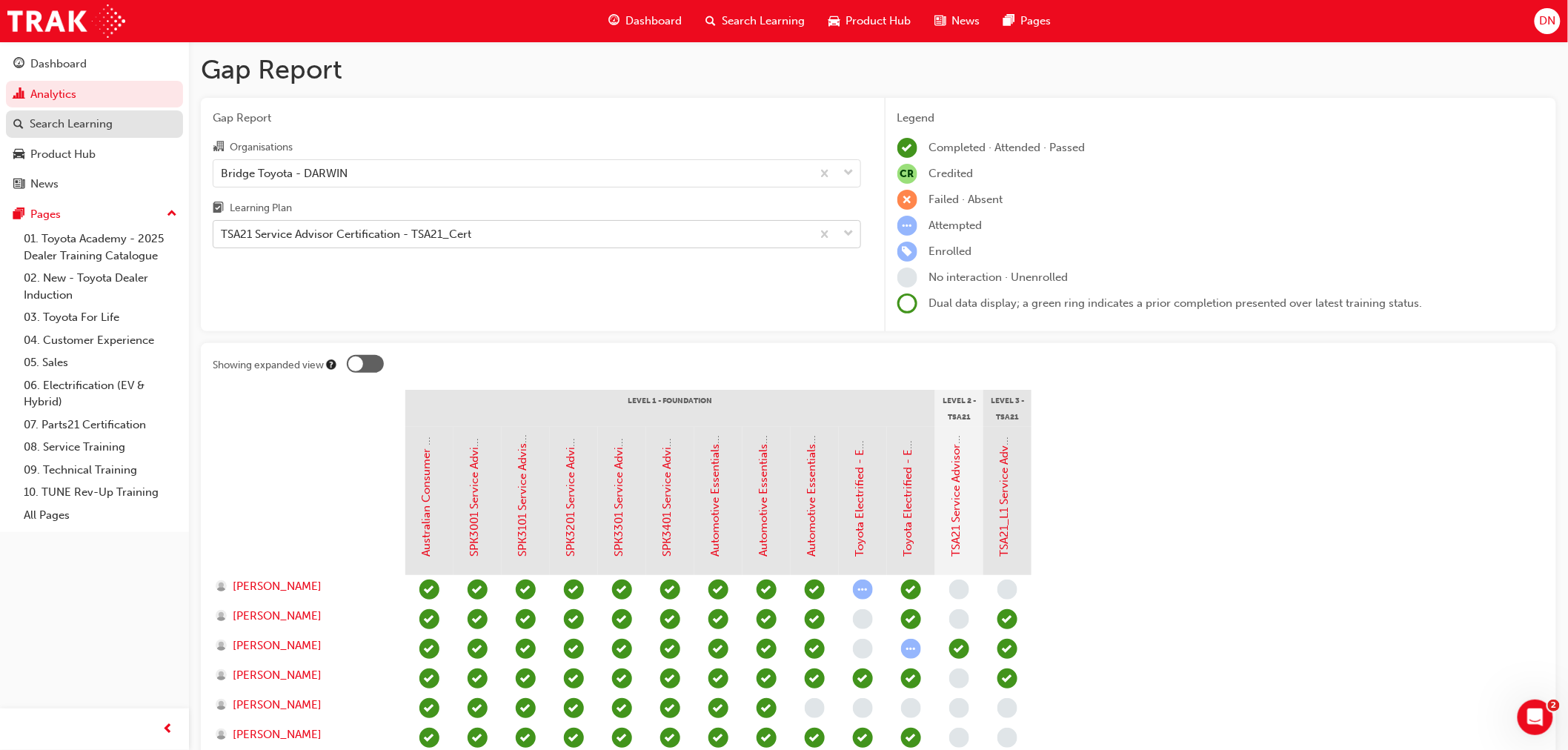
click at [101, 123] on div "Search Learning" at bounding box center [71, 123] width 83 height 17
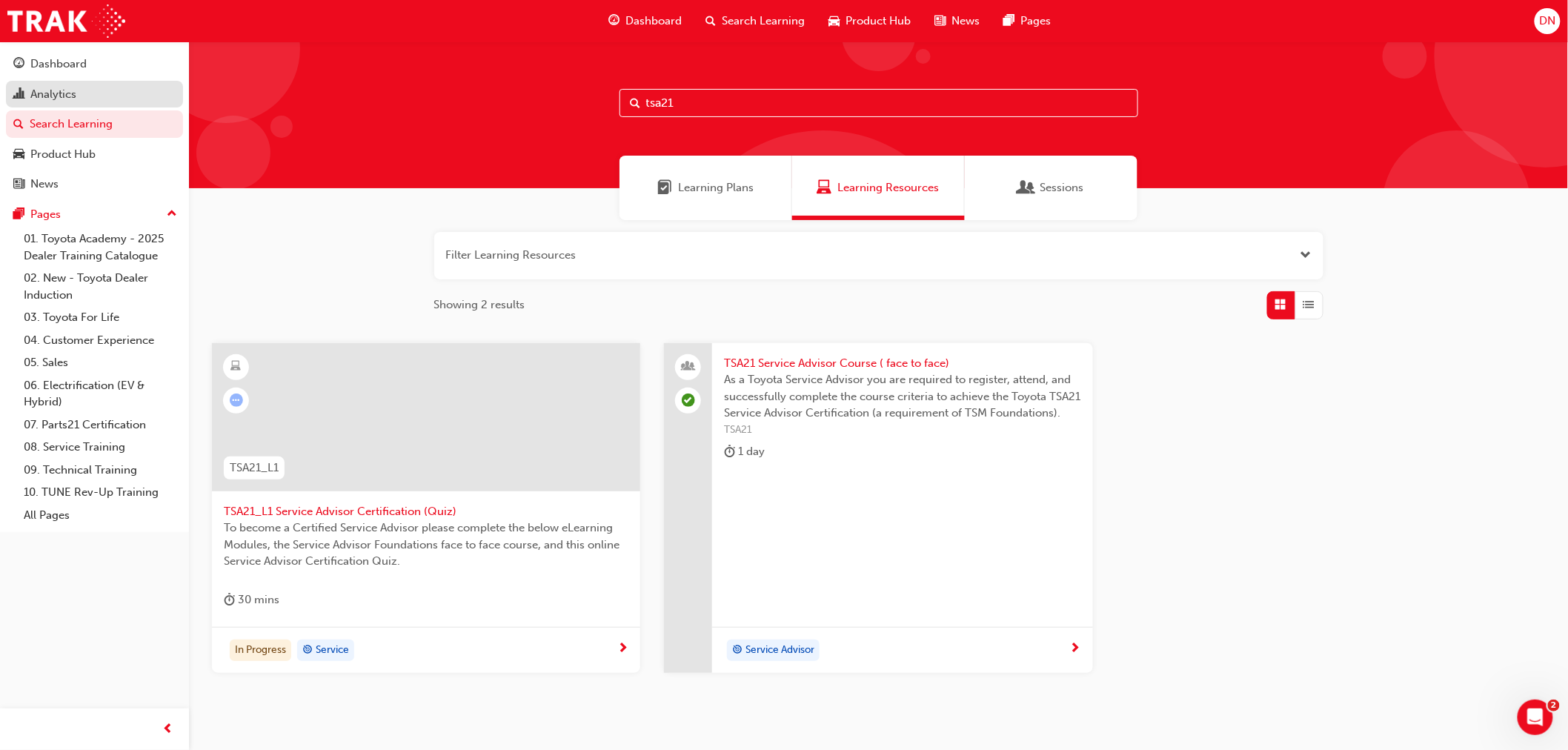
click at [50, 88] on div "Analytics" at bounding box center [53, 94] width 46 height 17
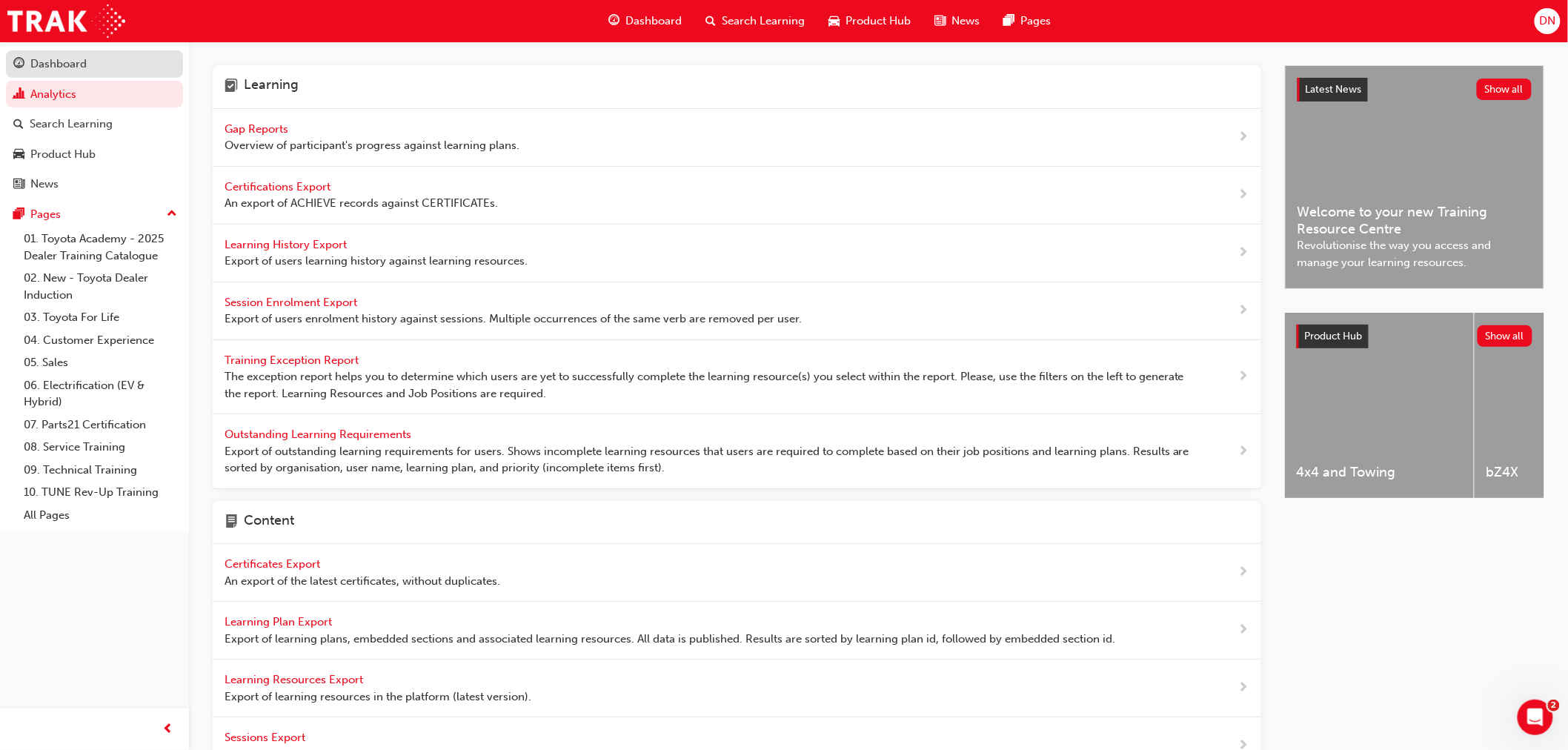
click at [60, 60] on div "Dashboard" at bounding box center [59, 64] width 56 height 17
